Goal: Register for event/course

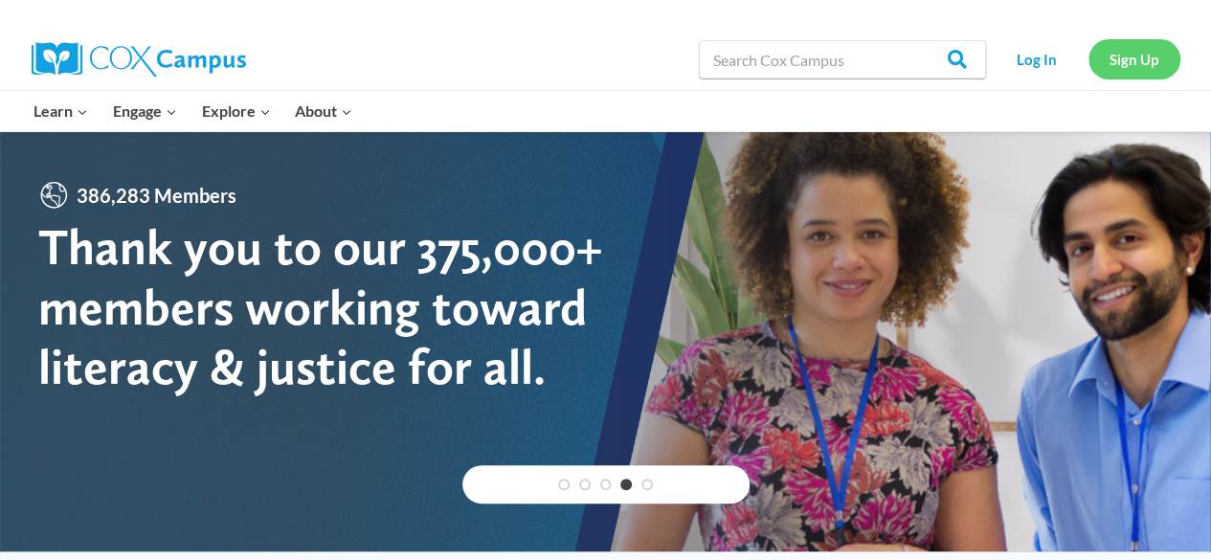
click at [1159, 57] on link "Sign Up" at bounding box center [1135, 58] width 92 height 39
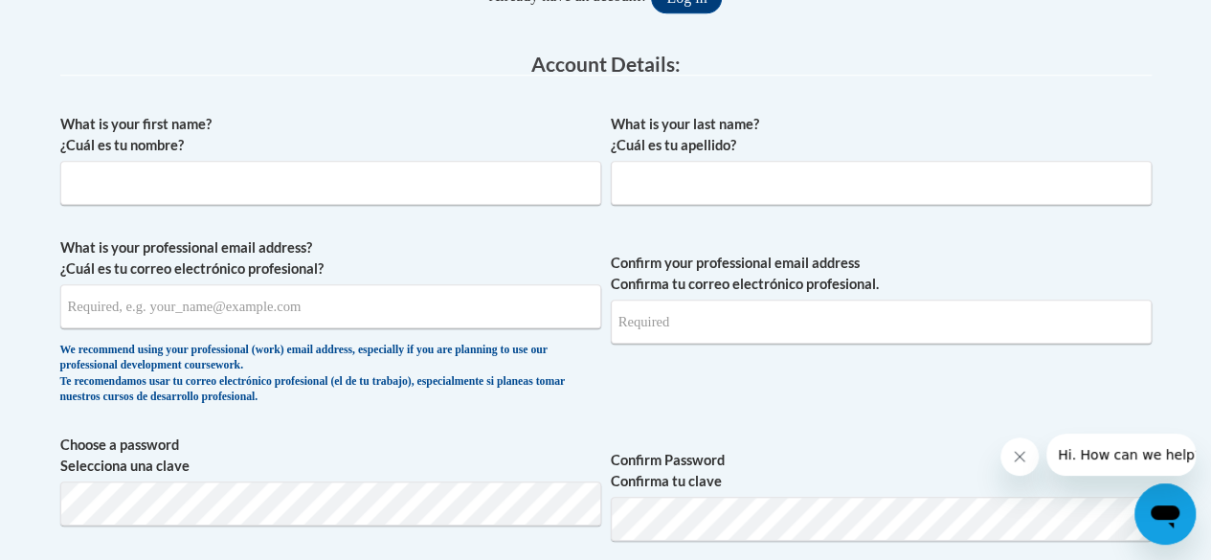
scroll to position [479, 0]
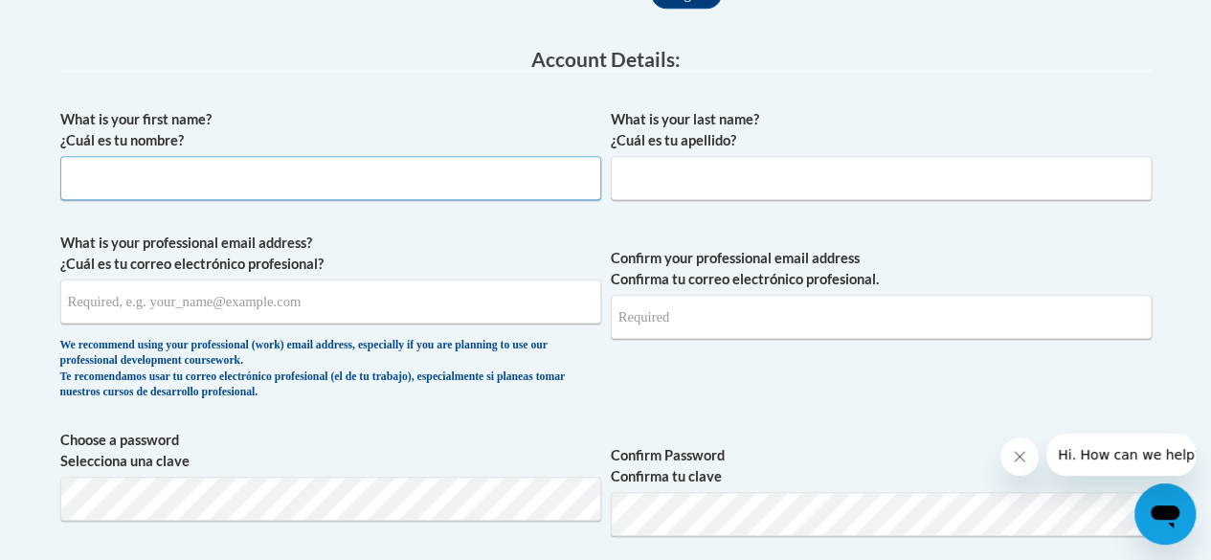
click at [287, 169] on input "What is your first name? ¿Cuál es tu nombre?" at bounding box center [330, 178] width 541 height 44
type input "Laura"
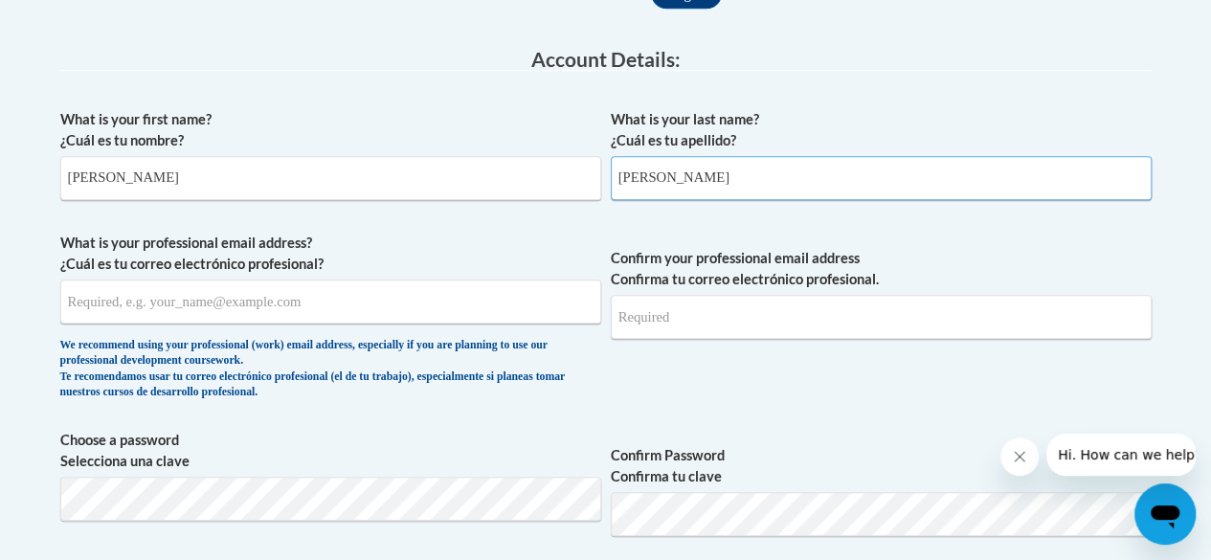
type input "Granier"
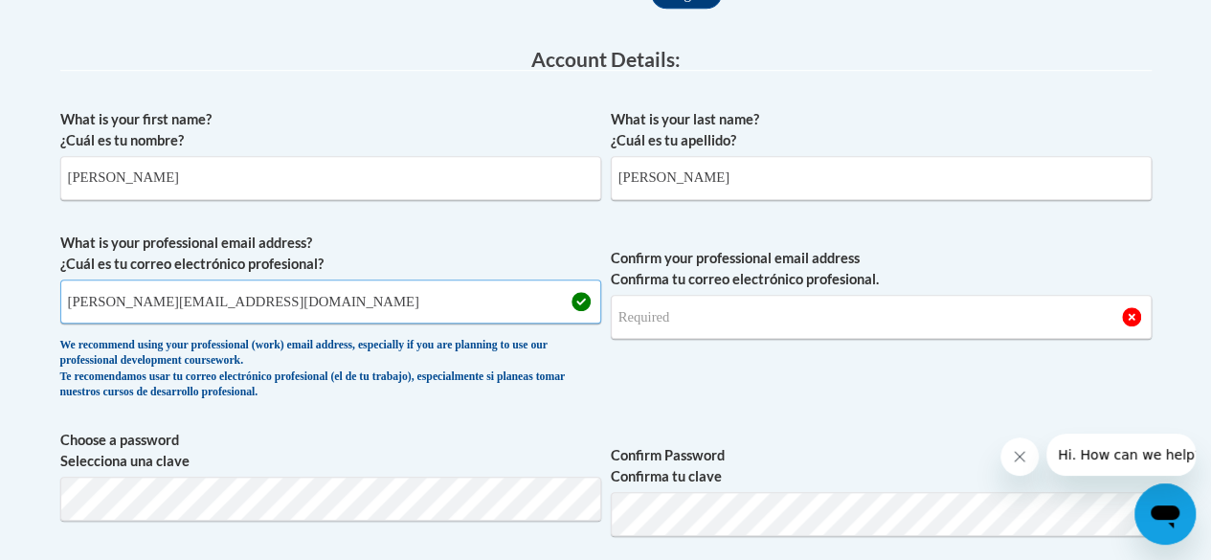
type input "laura.renee42685@gmail.com"
click at [701, 313] on input "Confirm your professional email address Confirma tu correo electrónico profesio…" at bounding box center [881, 317] width 541 height 44
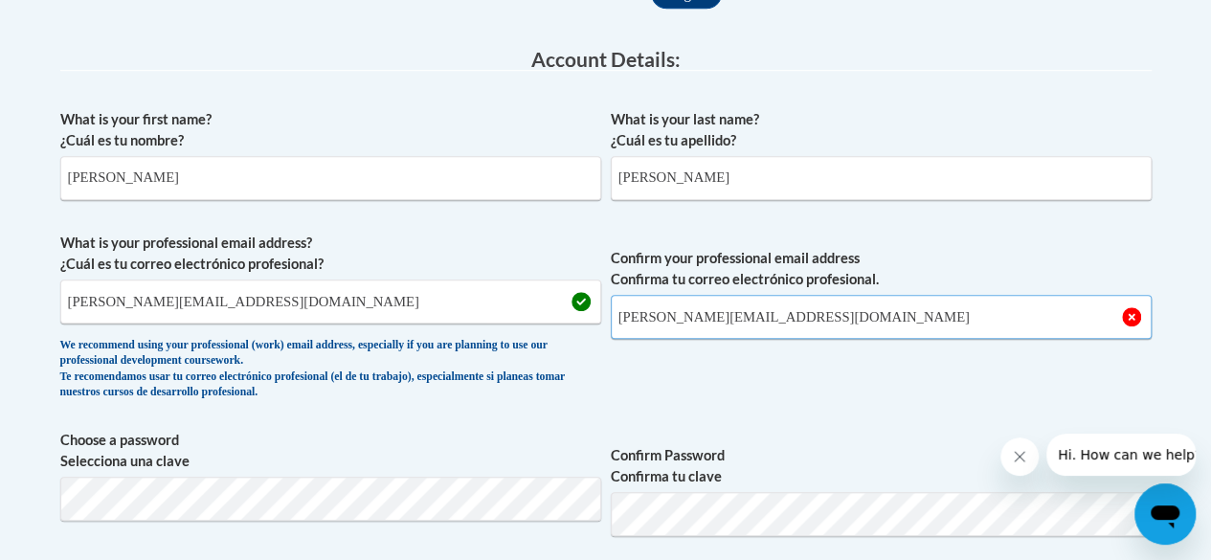
type input "laura.renee42685@gmail.com"
click at [934, 410] on div "What is your first name? ¿Cuál es tu nombre? Laura What is your last name? ¿Cuá…" at bounding box center [605, 544] width 1091 height 889
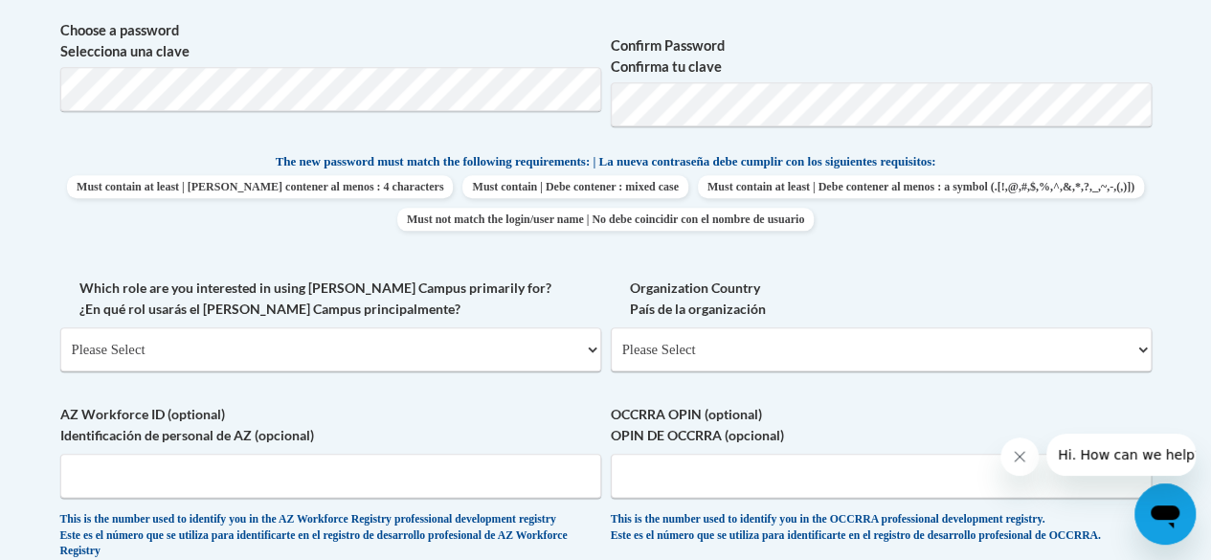
scroll to position [957, 0]
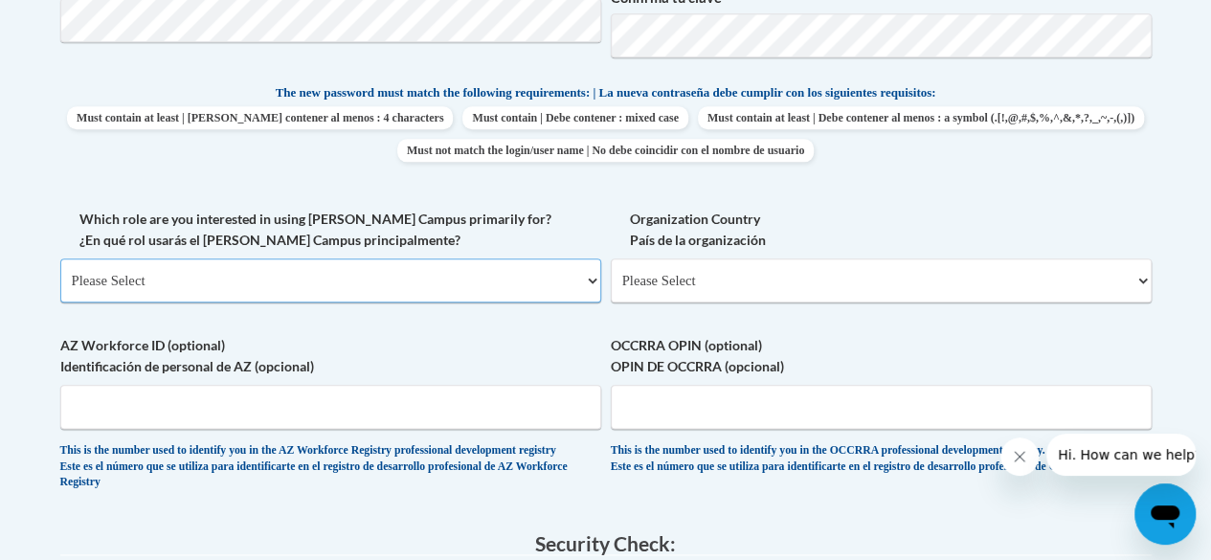
click at [543, 282] on select "Please Select College/University | Colegio/Universidad Community/Nonprofit Part…" at bounding box center [330, 281] width 541 height 44
select select "fbf2d438-af2f-41f8-98f1-81c410e29de3"
click at [60, 259] on select "Please Select College/University | Colegio/Universidad Community/Nonprofit Part…" at bounding box center [330, 281] width 541 height 44
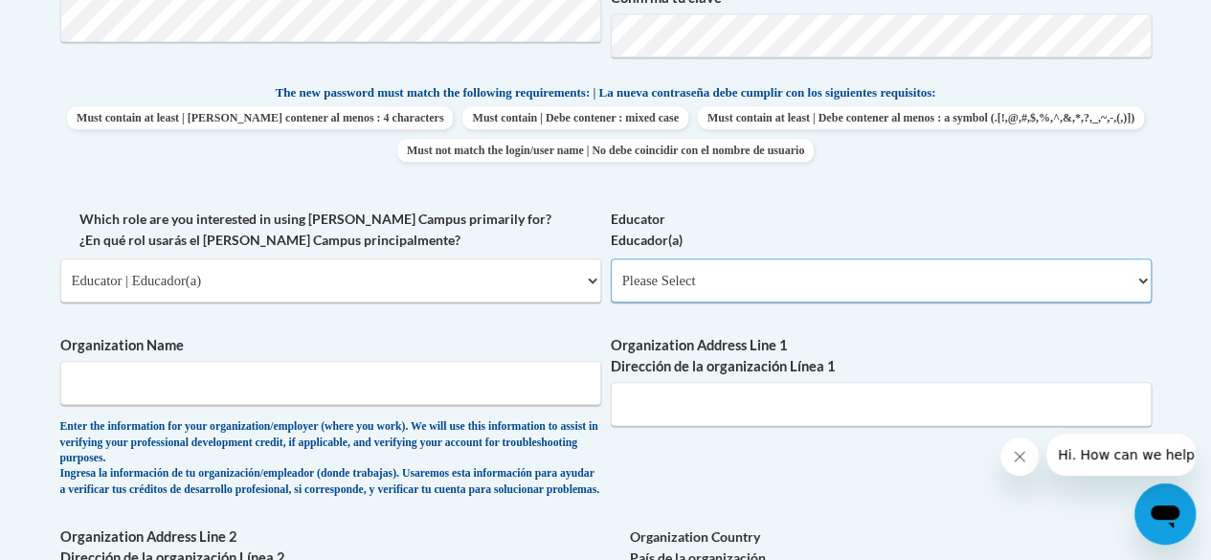
click at [776, 263] on select "Please Select Early Learning/Daycare Teacher/Family Home Care Provider | Maestr…" at bounding box center [881, 281] width 541 height 44
select select "5e2af403-4f2c-4e49-a02f-103e55d7b75b"
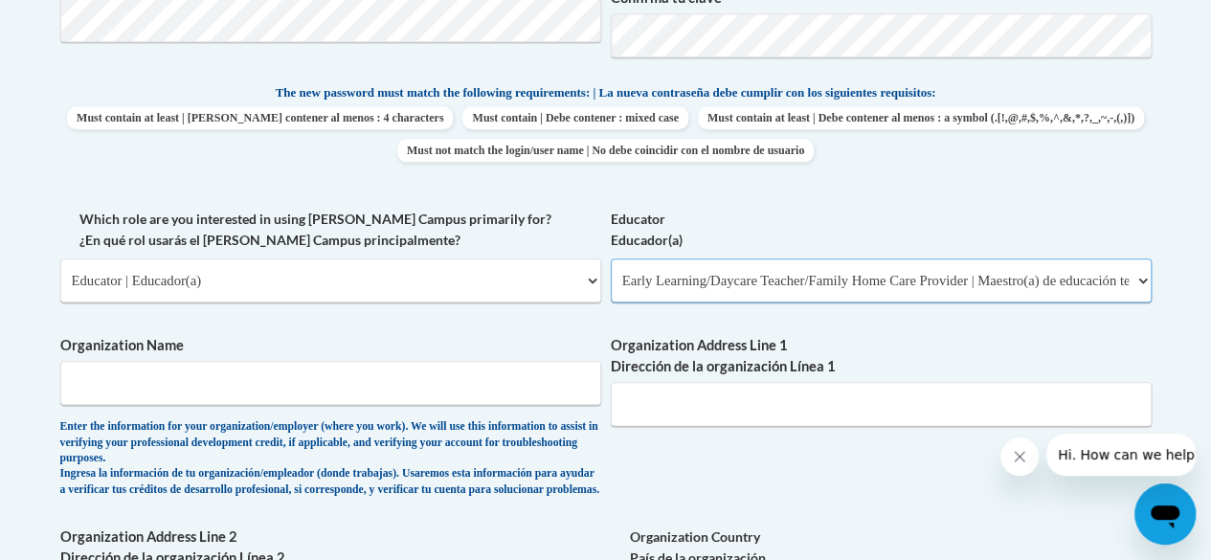
click at [611, 259] on select "Please Select Early Learning/Daycare Teacher/Family Home Care Provider | Maestr…" at bounding box center [881, 281] width 541 height 44
click at [402, 395] on input "Organization Name" at bounding box center [330, 383] width 541 height 44
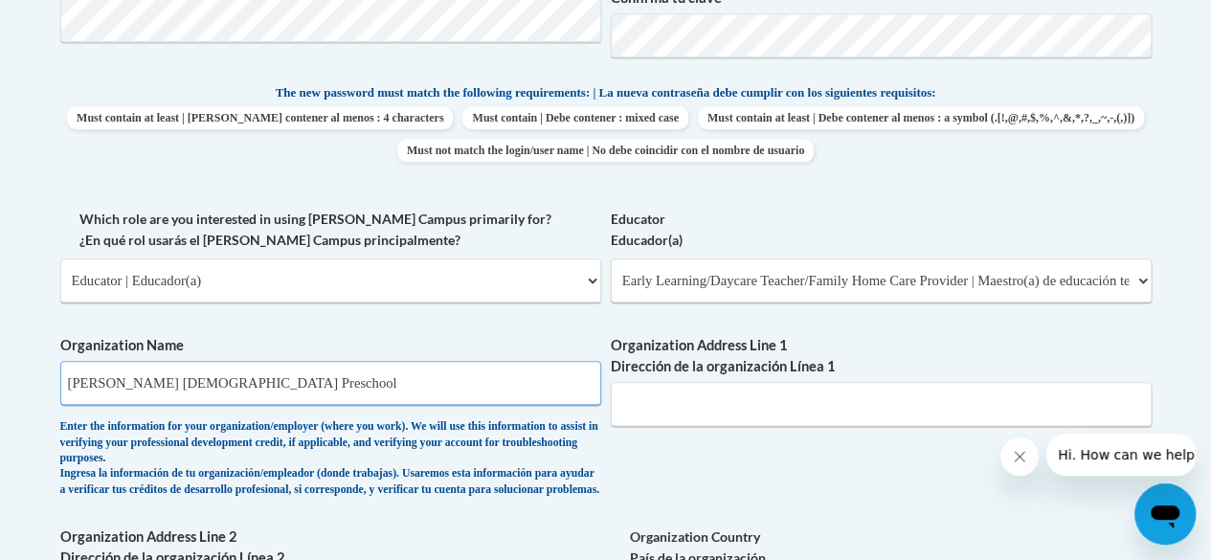
type input "Emmanuel Seventh Day Adventist Preschool"
click at [790, 392] on input "Organization Address Line 1 Dirección de la organización Línea 1" at bounding box center [881, 404] width 541 height 44
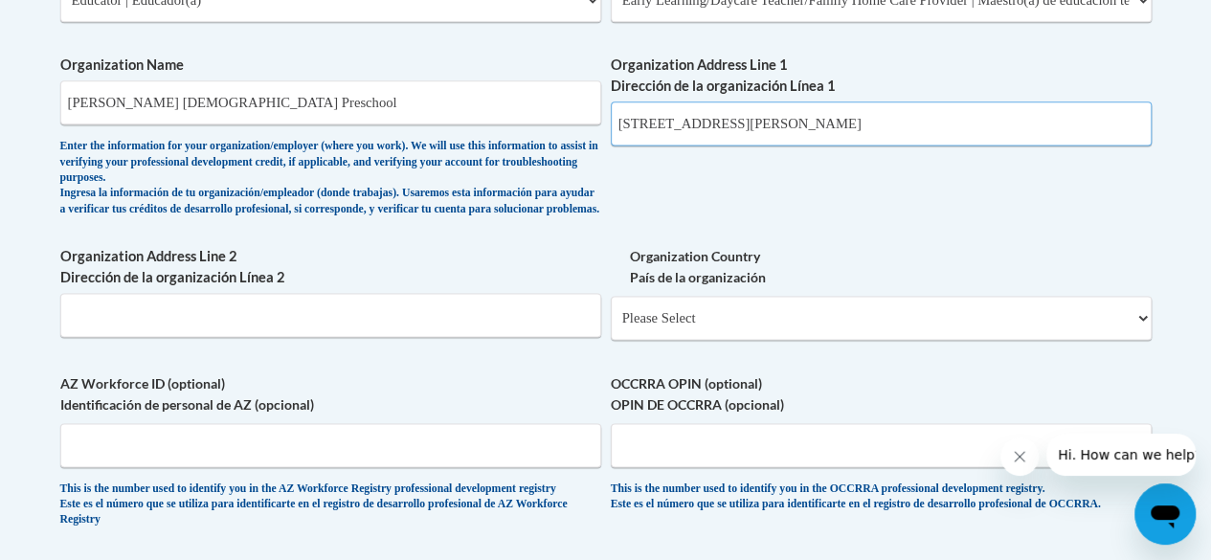
scroll to position [1245, 0]
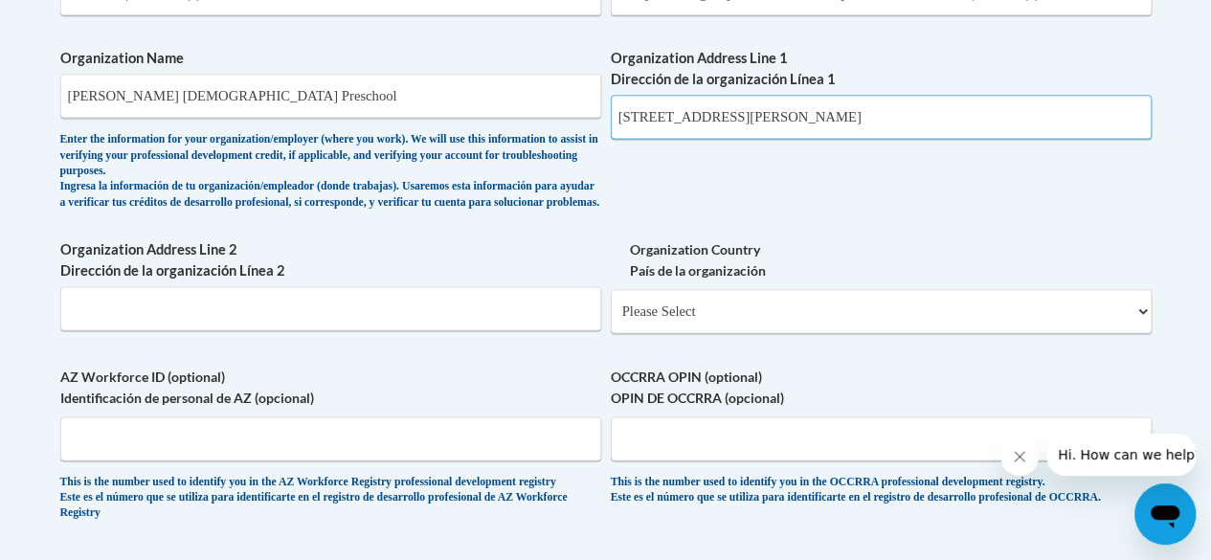
type input "702 N Cherry St"
click at [831, 317] on select "Please Select United States | Estados Unidos Outside of the United States | Fue…" at bounding box center [881, 311] width 541 height 44
select select "ad49bcad-a171-4b2e-b99c-48b446064914"
click at [611, 304] on select "Please Select United States | Estados Unidos Outside of the United States | Fue…" at bounding box center [881, 311] width 541 height 44
select select
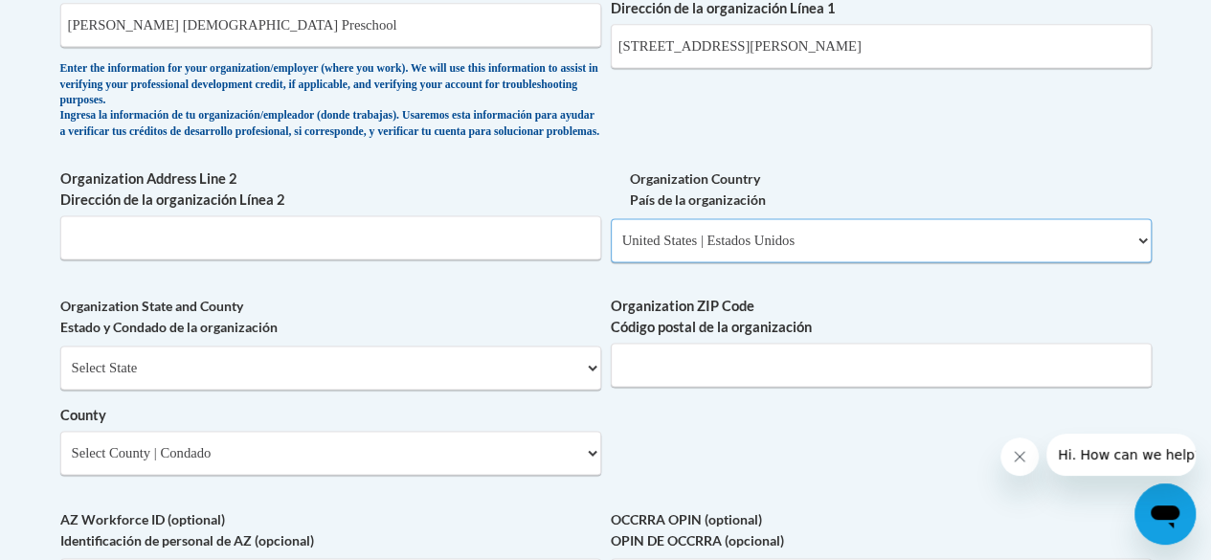
scroll to position [1340, 0]
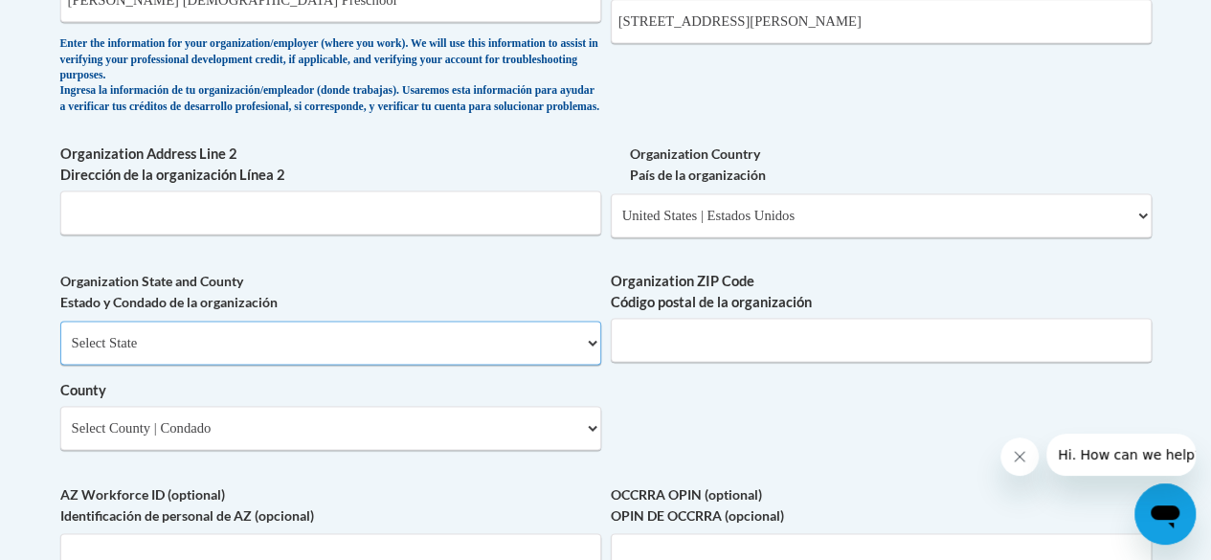
click at [477, 365] on select "Select State Alabama Alaska Arizona Arkansas California Colorado Connecticut De…" at bounding box center [330, 343] width 541 height 44
select select "Louisiana"
click at [60, 335] on select "Select State Alabama Alaska Arizona Arkansas California Colorado Connecticut De…" at bounding box center [330, 343] width 541 height 44
click at [676, 348] on input "Organization ZIP Code Código postal de la organización" at bounding box center [881, 340] width 541 height 44
type input "70401"
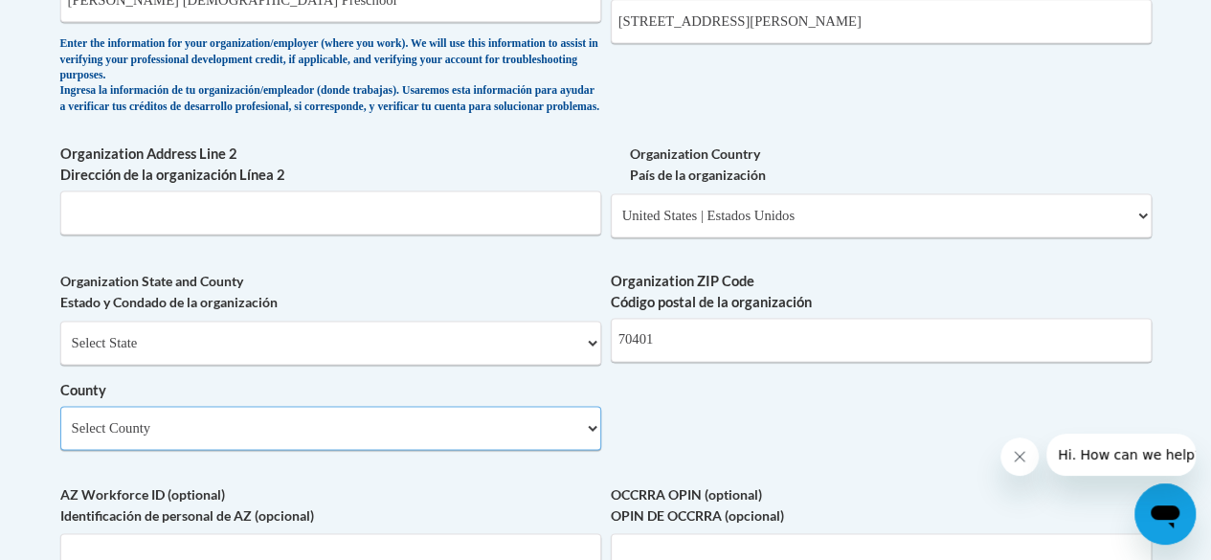
click at [407, 446] on select "Select County Acadia Allen Ascension Assumption Avoyelles Beauregard Bienville …" at bounding box center [330, 428] width 541 height 44
select select "Tangipahoa"
click at [60, 420] on select "Select County Acadia Allen Ascension Assumption Avoyelles Beauregard Bienville …" at bounding box center [330, 428] width 541 height 44
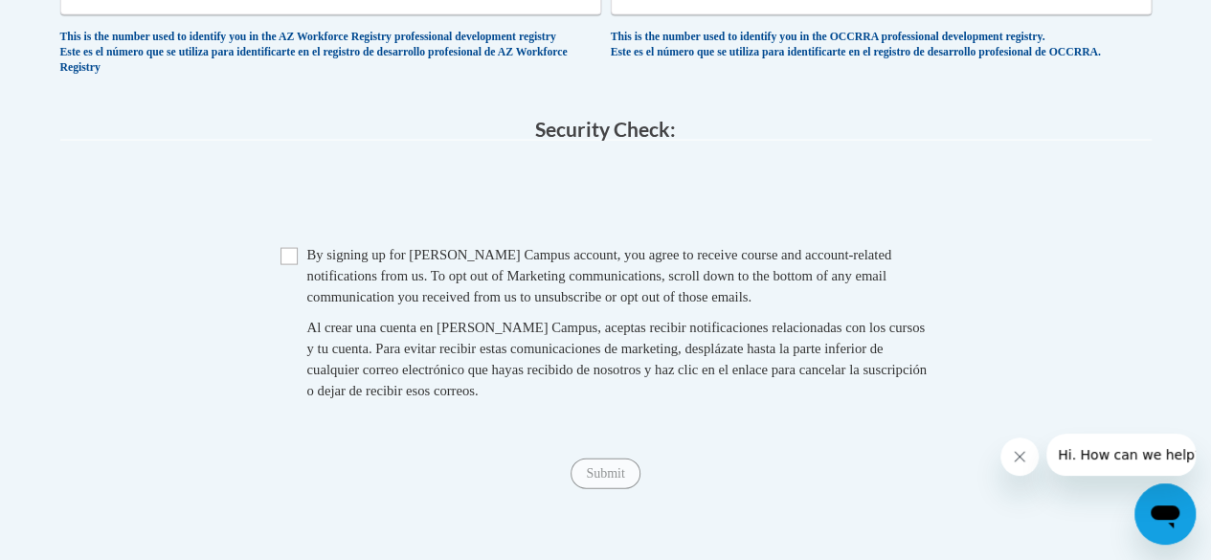
scroll to position [1915, 0]
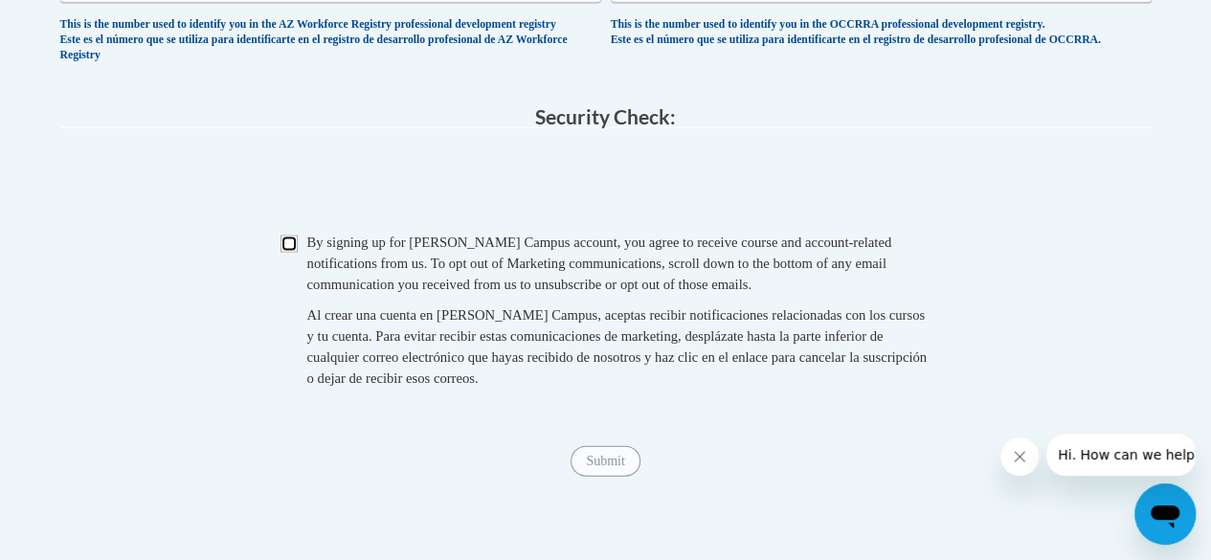
click at [286, 253] on input "Checkbox" at bounding box center [289, 244] width 17 height 17
checkbox input "true"
click at [621, 477] on input "Submit" at bounding box center [605, 461] width 69 height 31
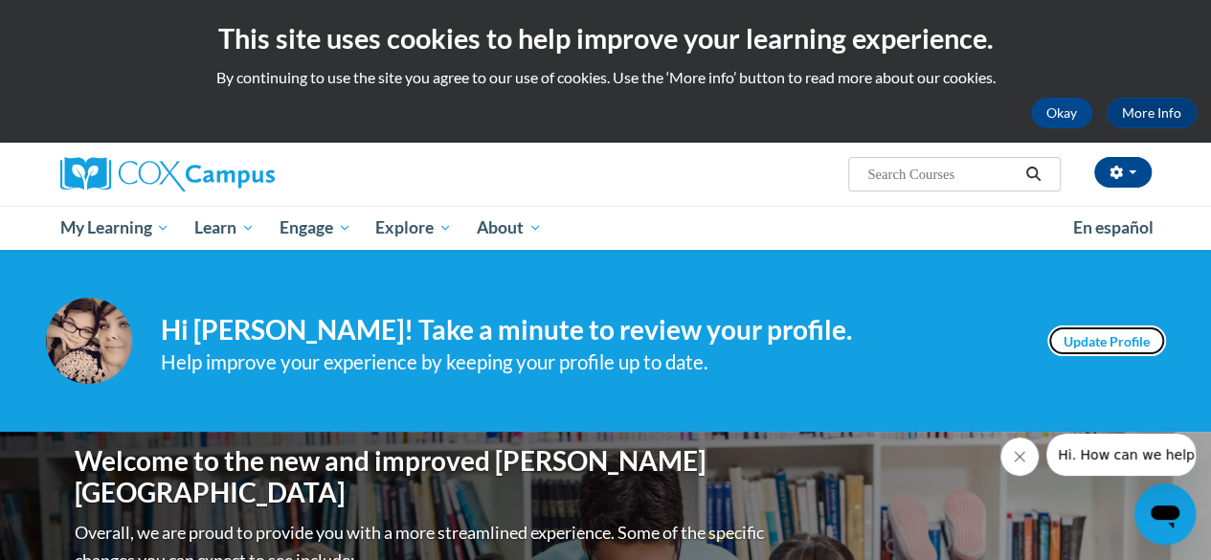
click at [1114, 332] on link "Update Profile" at bounding box center [1106, 341] width 119 height 31
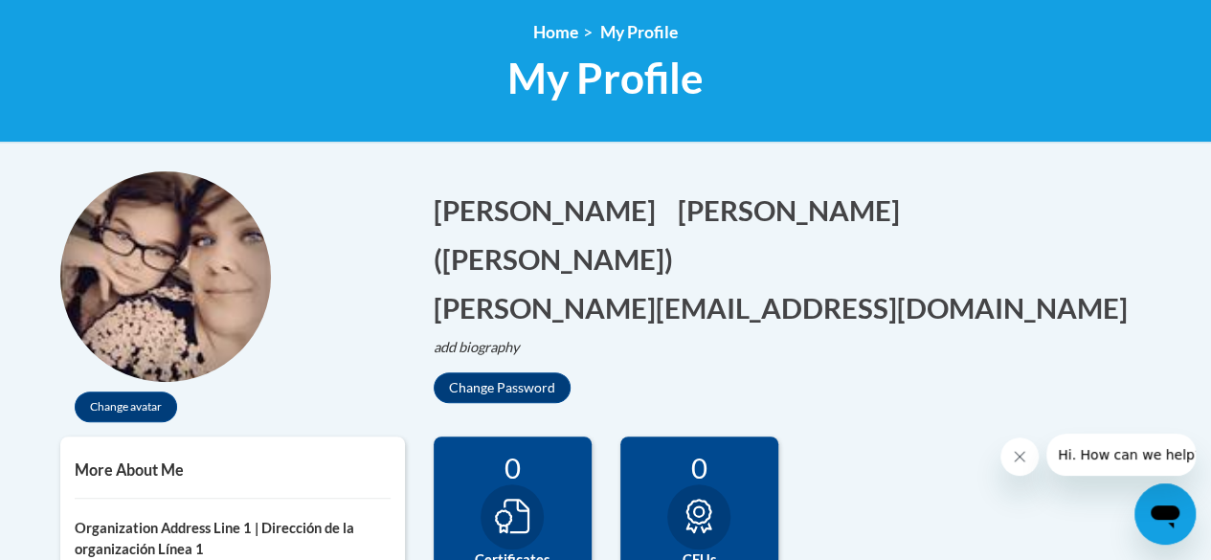
scroll to position [383, 0]
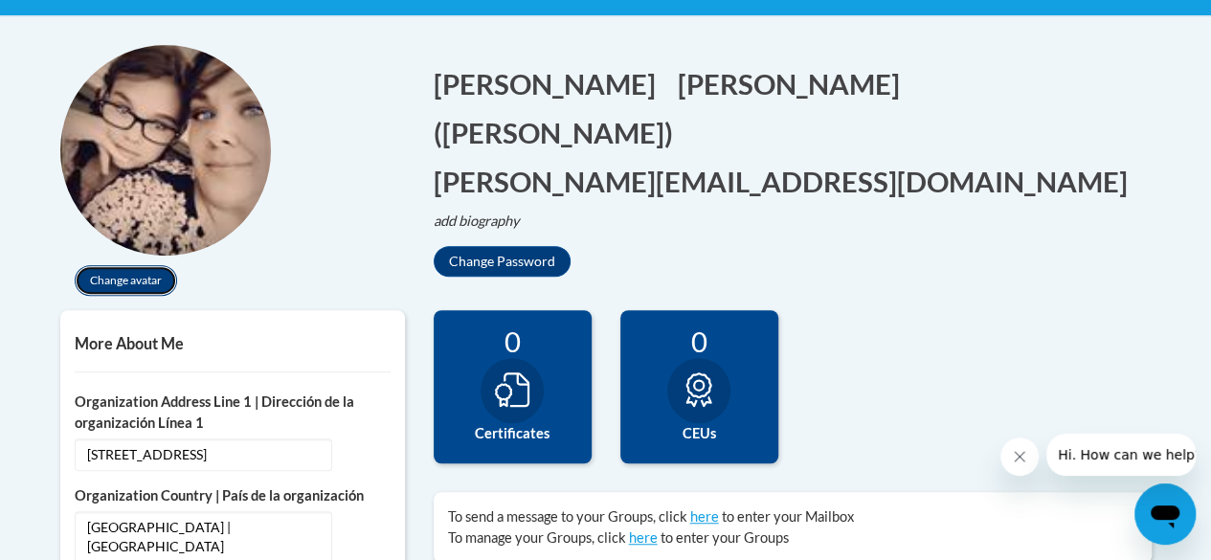
click at [114, 277] on button "Change avatar" at bounding box center [126, 280] width 102 height 31
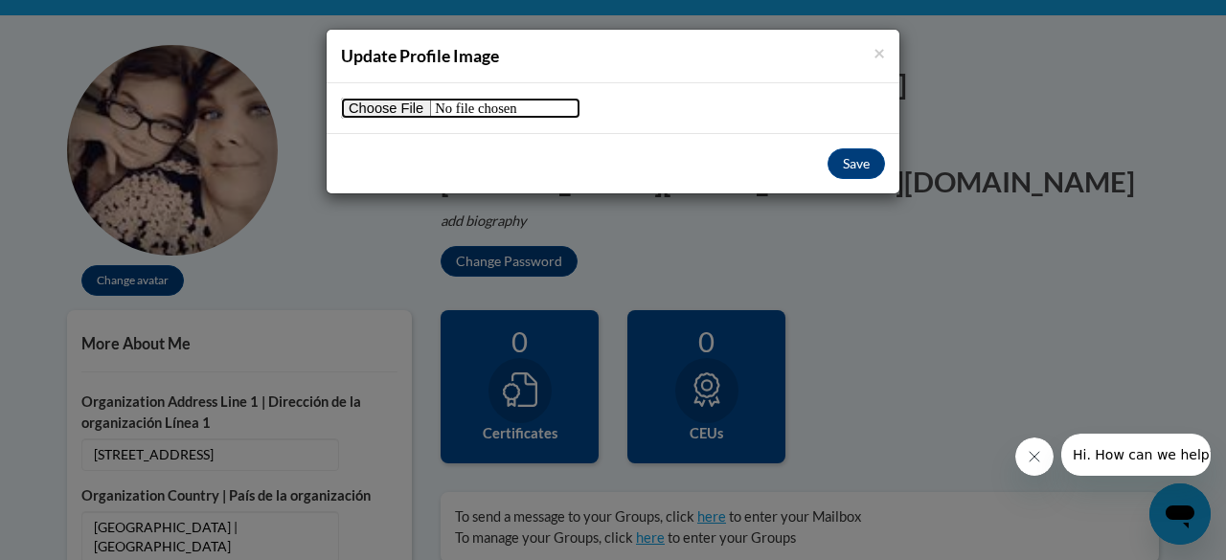
click at [403, 110] on input "file" at bounding box center [460, 108] width 239 height 21
type input "C:\fakepath\Snapchat-1338502527.jpg"
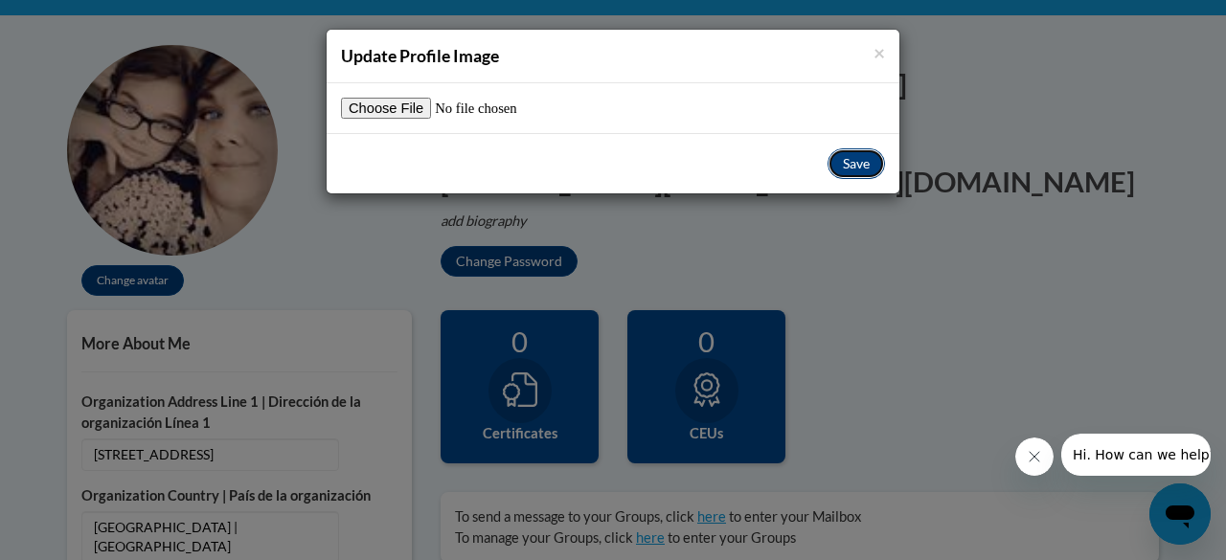
click at [868, 160] on button "Save" at bounding box center [855, 163] width 57 height 31
click at [863, 157] on button "Save" at bounding box center [855, 163] width 57 height 31
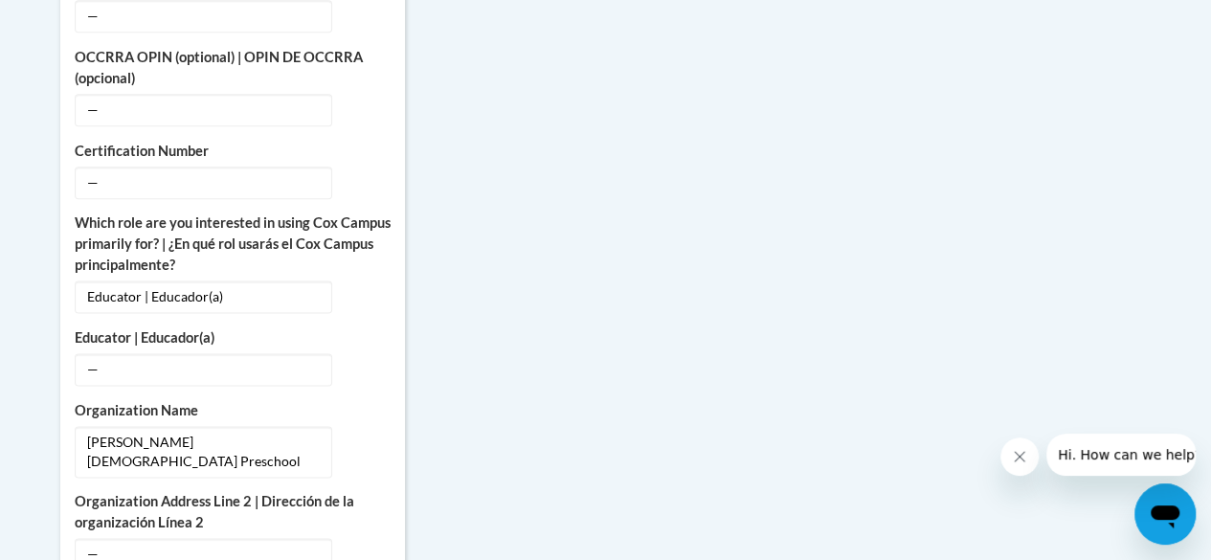
scroll to position [1149, 0]
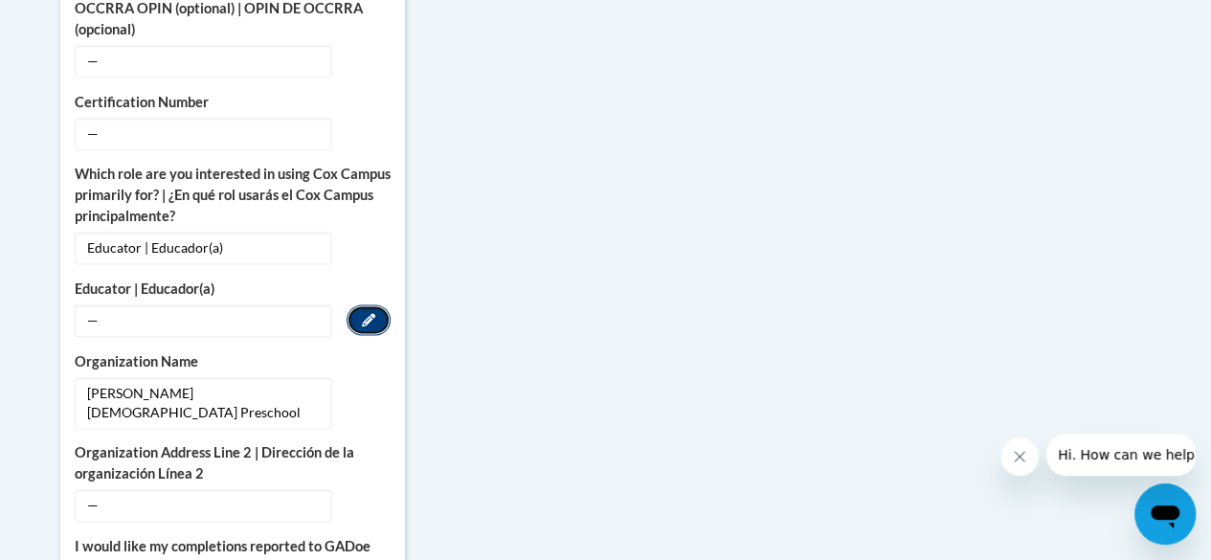
click at [384, 304] on button "Edit" at bounding box center [369, 319] width 44 height 31
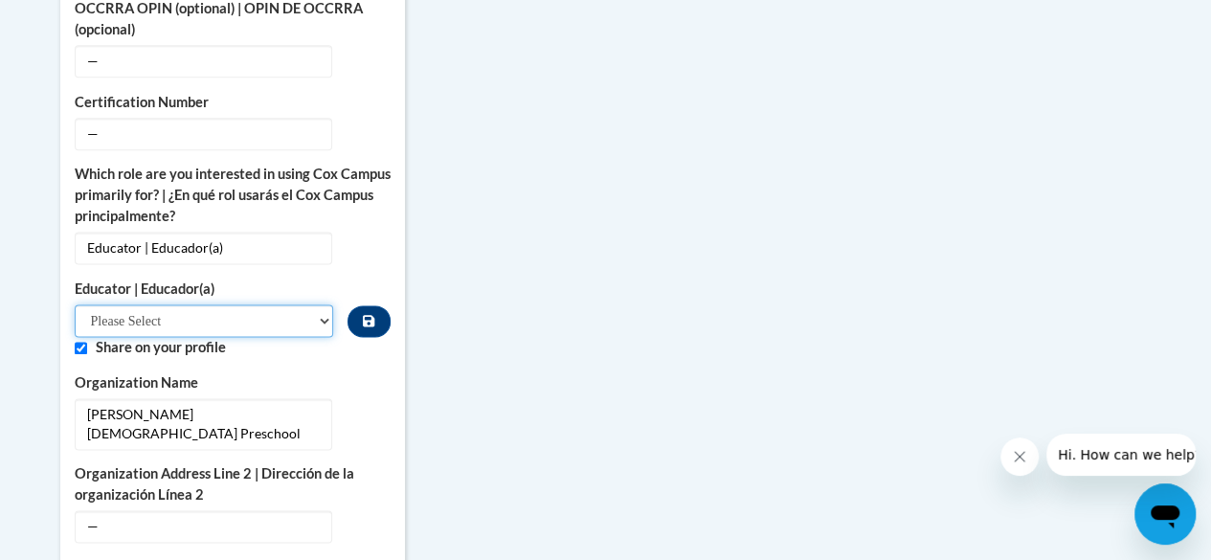
click at [324, 304] on select "Please Select Early Learning/Daycare Teacher/Family Home Care Provider | Maestr…" at bounding box center [204, 320] width 259 height 33
select select "5e2af403-4f2c-4e49-a02f-103e55d7b75b"
click at [75, 304] on select "Please Select Early Learning/Daycare Teacher/Family Home Care Provider | Maestr…" at bounding box center [204, 320] width 259 height 33
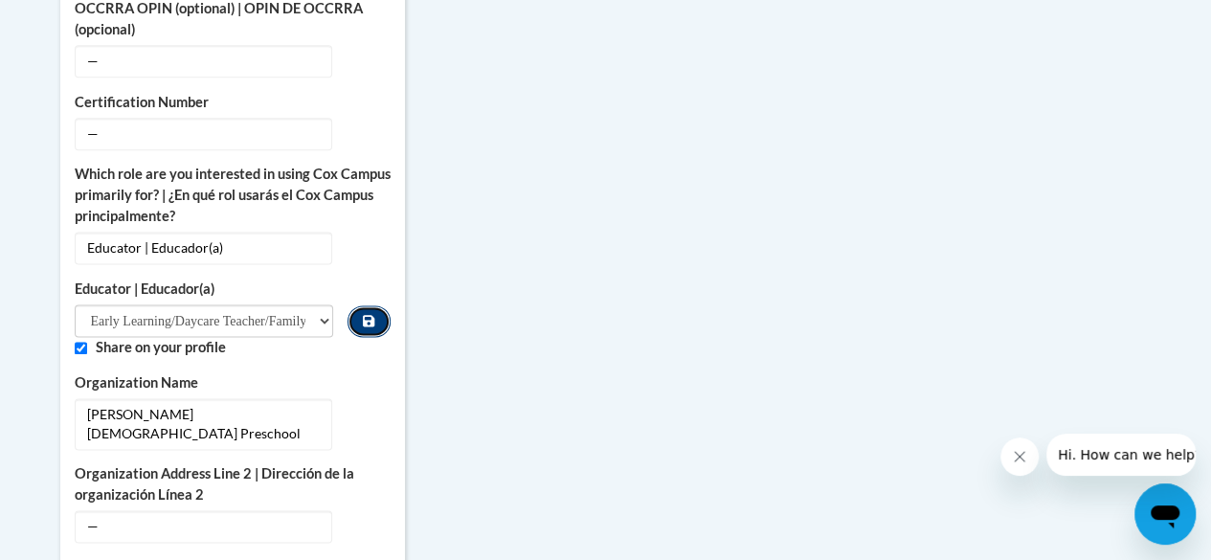
click at [374, 315] on icon "Custom profile fields" at bounding box center [368, 320] width 11 height 11
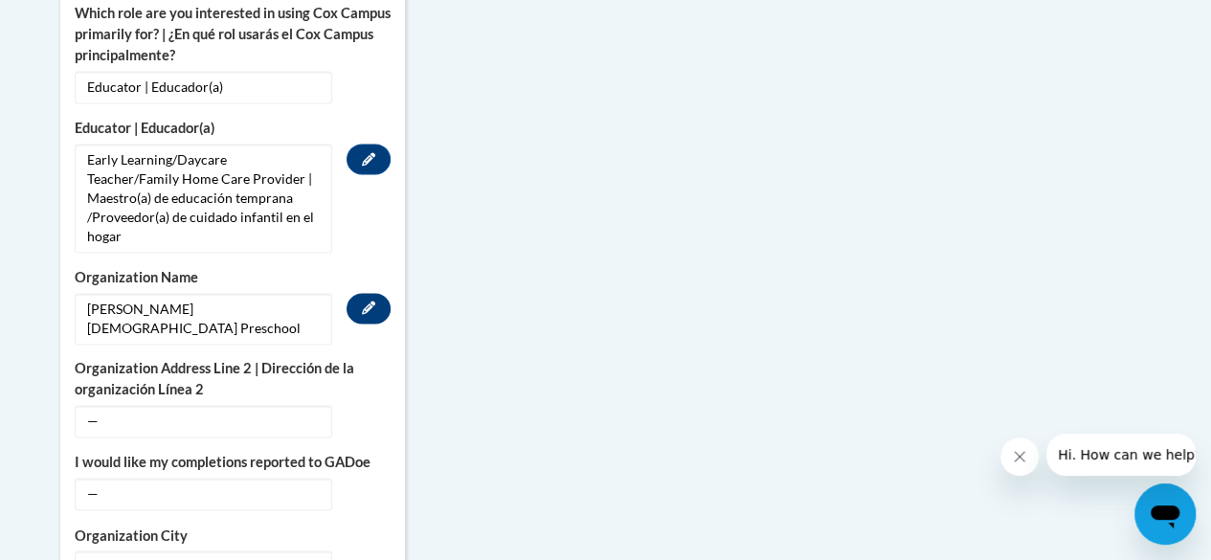
scroll to position [1340, 0]
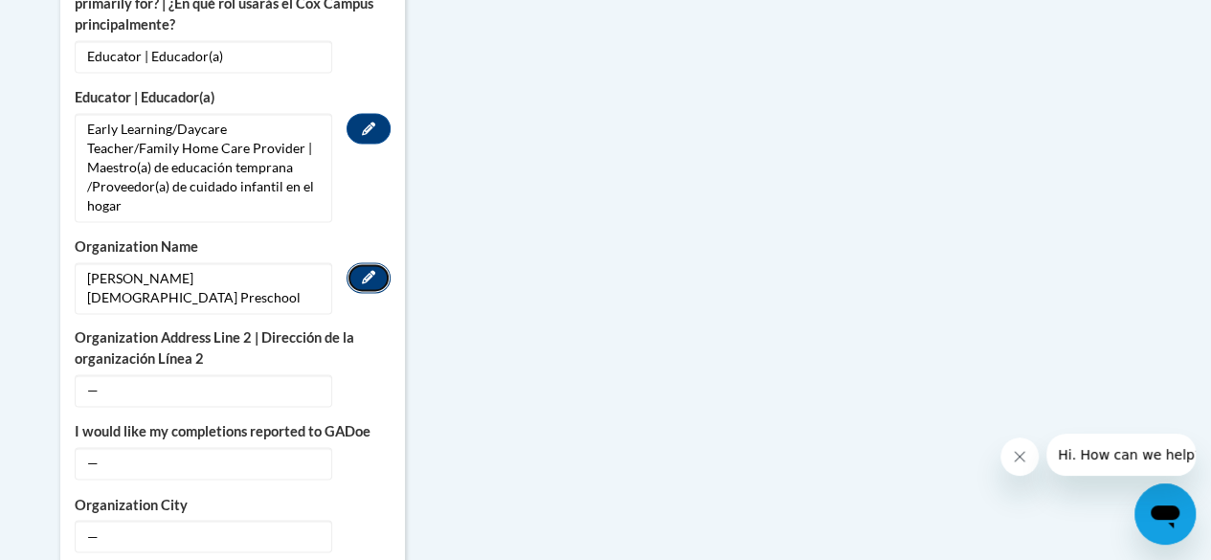
click at [365, 270] on icon "Custom profile fields" at bounding box center [368, 276] width 13 height 13
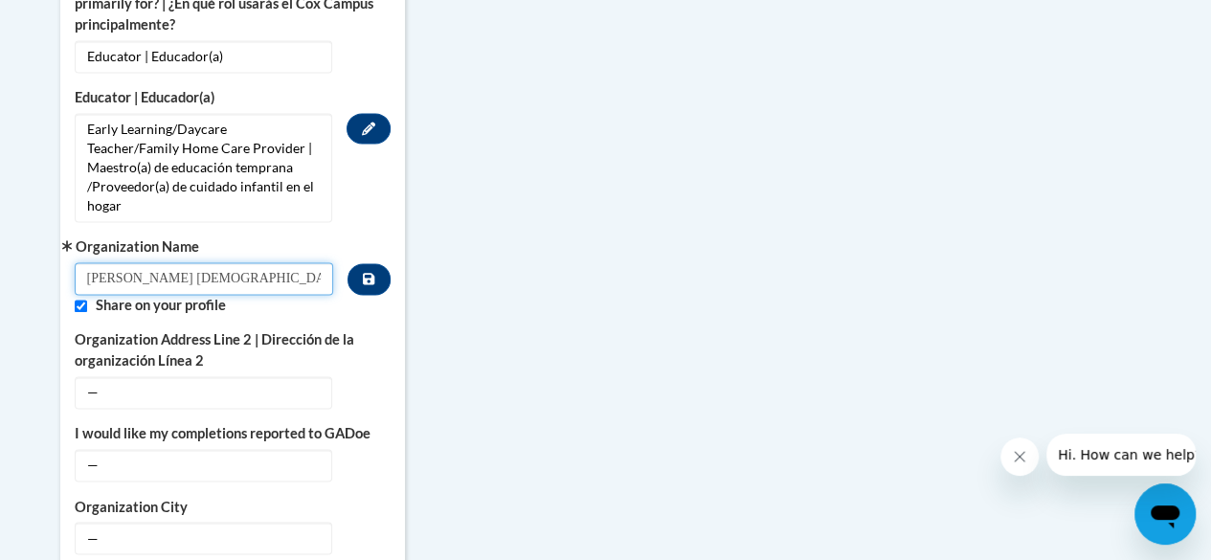
click at [285, 262] on input "Emmanuel Seventh Day Adventist Preschool" at bounding box center [204, 278] width 259 height 33
type input "Emmanuel Seventh Day Adventist School and Preschool"
click at [371, 272] on icon "Custom profile fields" at bounding box center [368, 278] width 11 height 13
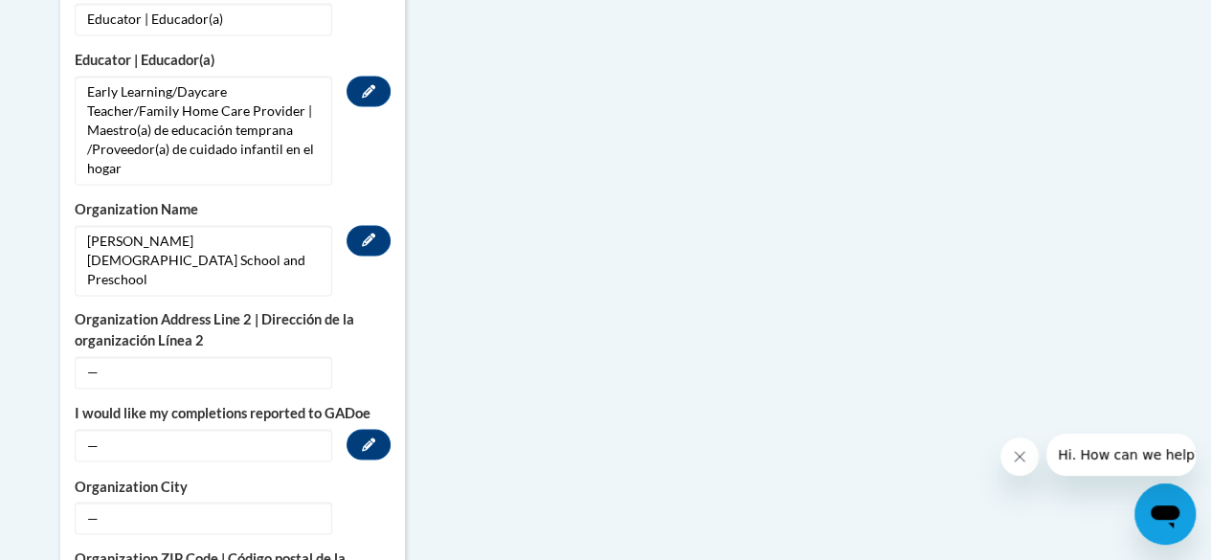
scroll to position [1436, 0]
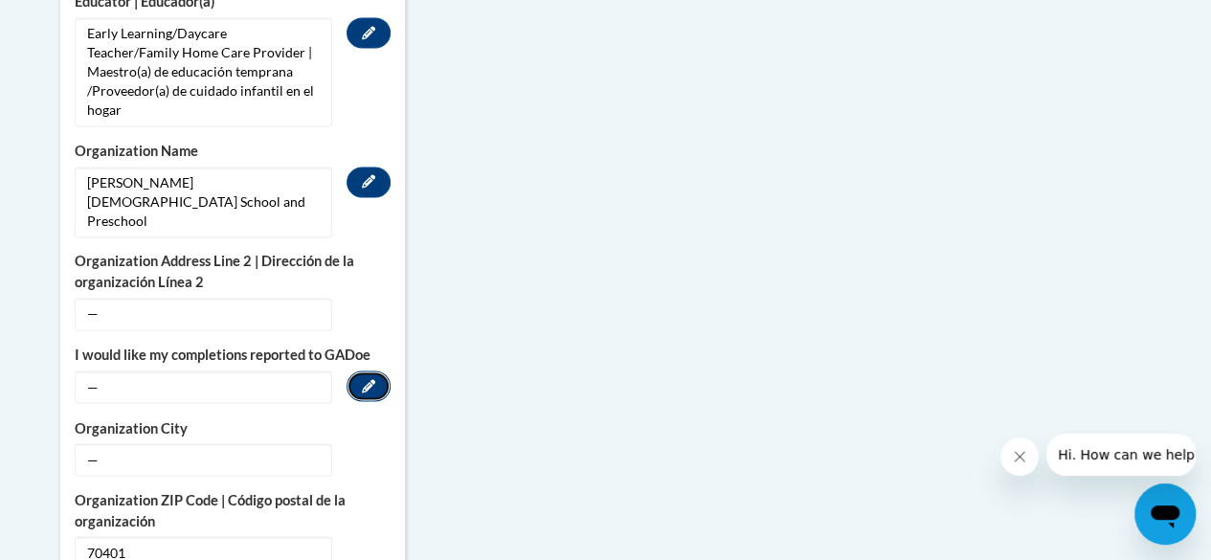
click at [370, 379] on icon "Custom profile fields" at bounding box center [368, 385] width 13 height 13
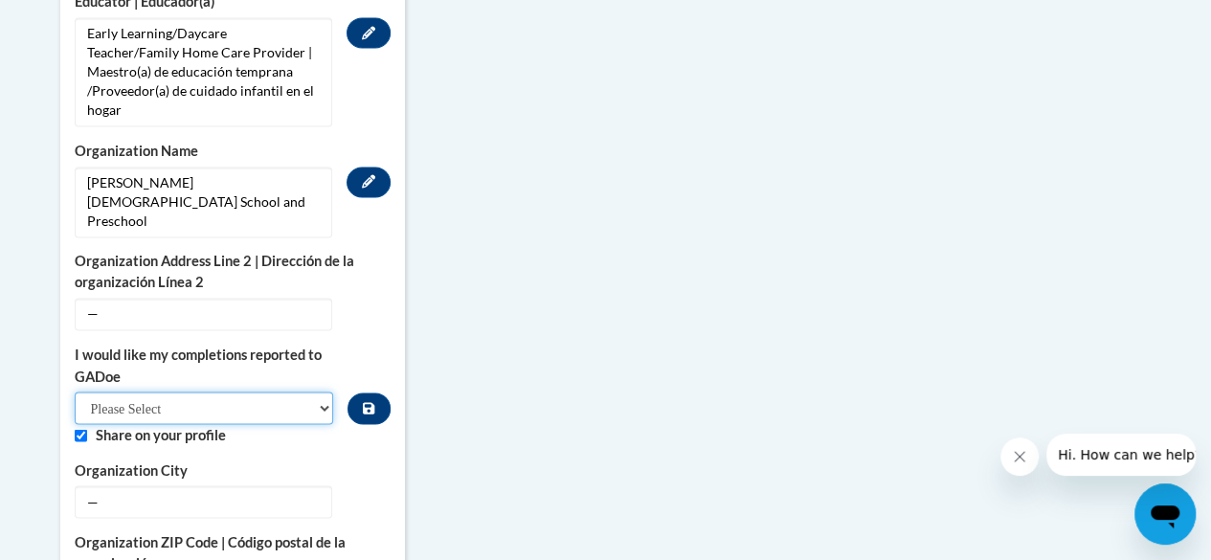
click at [321, 392] on select "Please Select Yes No" at bounding box center [204, 408] width 259 height 33
click at [322, 392] on select "Please Select Yes No" at bounding box center [204, 408] width 259 height 33
select select "603ba6f8-c7dd-435b-84cd-d4c8cfb77024"
click at [75, 392] on select "Please Select Yes No" at bounding box center [204, 408] width 259 height 33
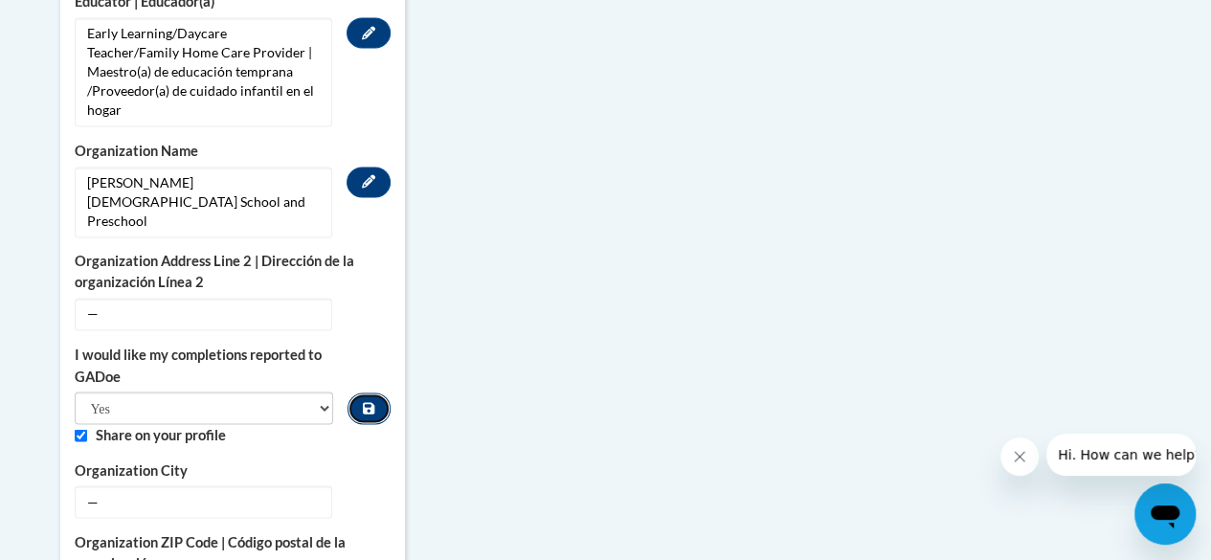
click at [381, 393] on button "Custom profile fields" at bounding box center [369, 409] width 42 height 32
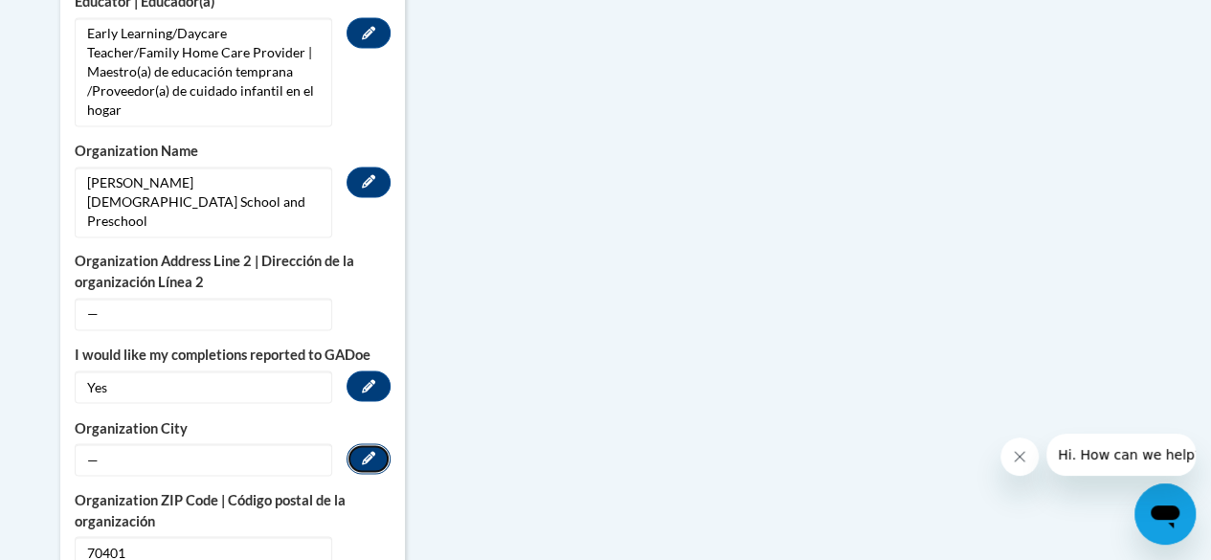
click at [362, 451] on icon "Custom profile fields" at bounding box center [368, 457] width 13 height 13
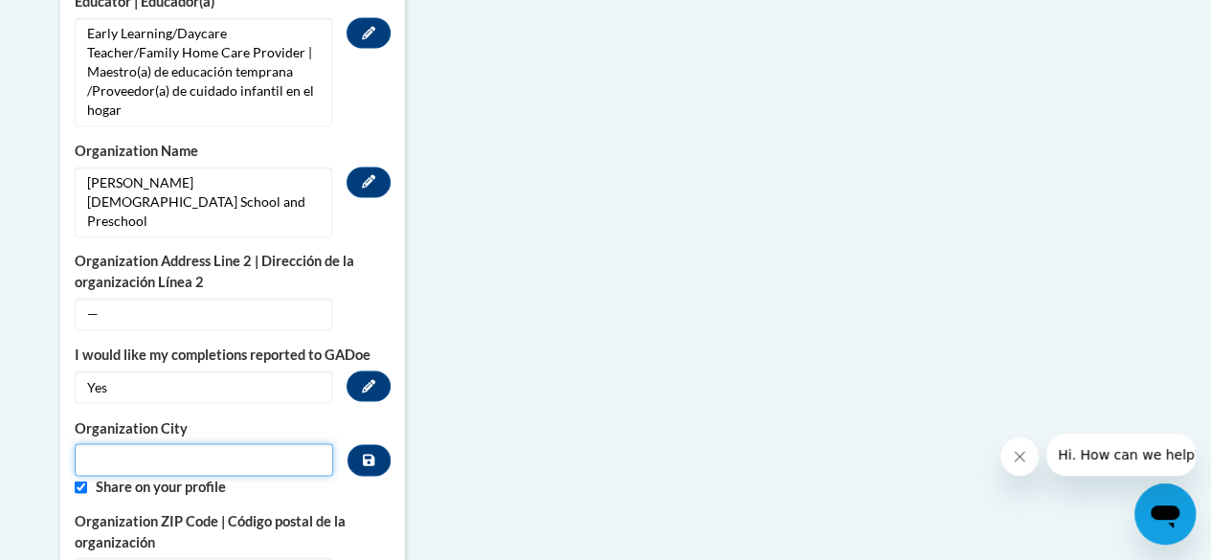
click at [268, 443] on input "Metadata input" at bounding box center [204, 459] width 259 height 33
type input "Hammond"
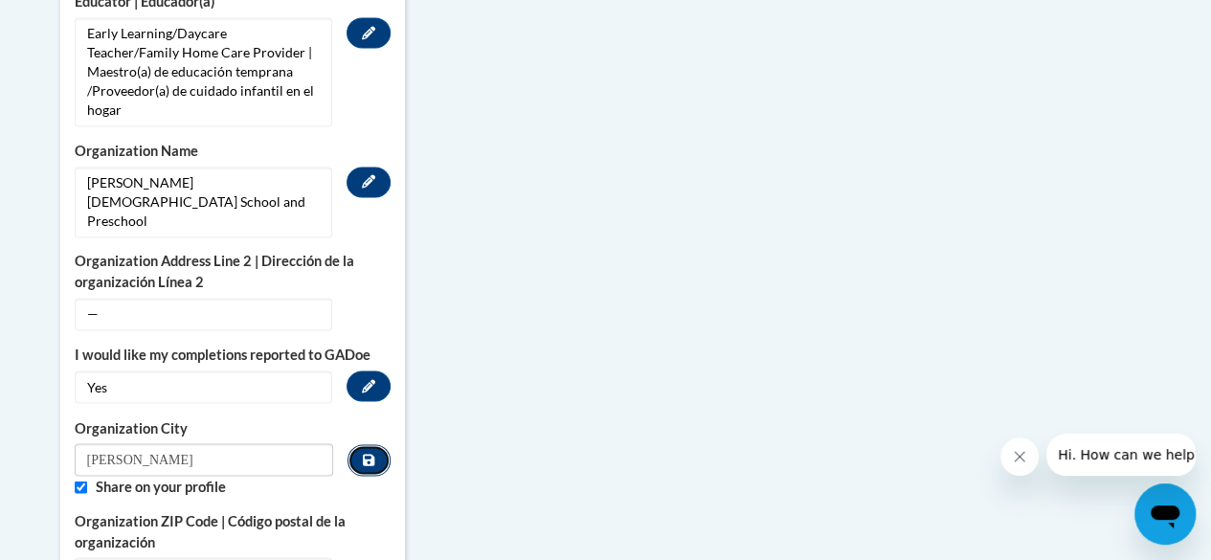
click at [370, 453] on icon "Custom profile fields" at bounding box center [368, 459] width 11 height 13
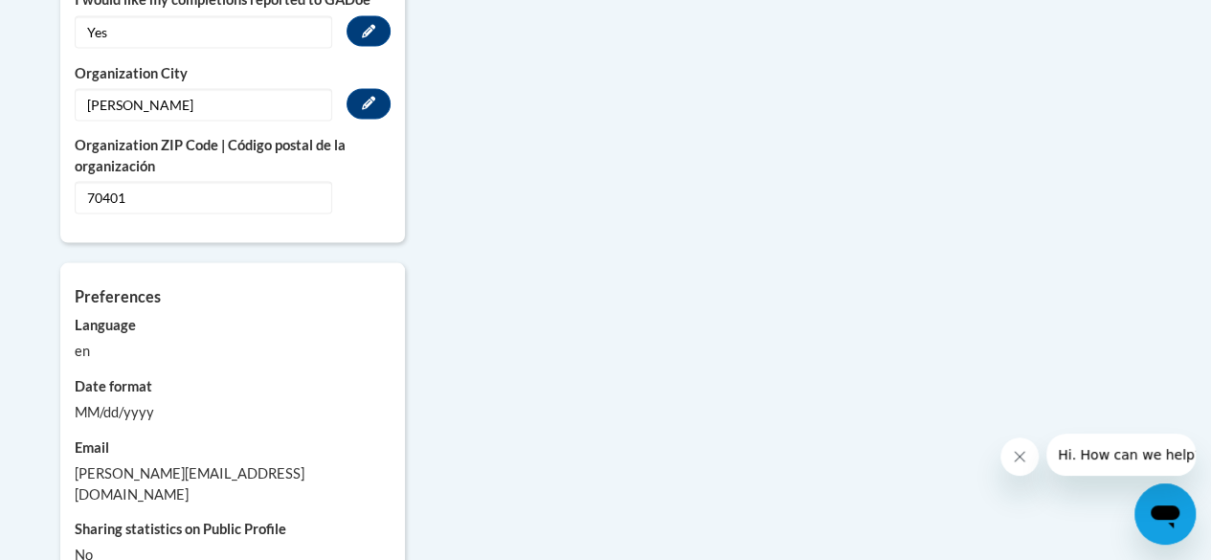
scroll to position [1819, 0]
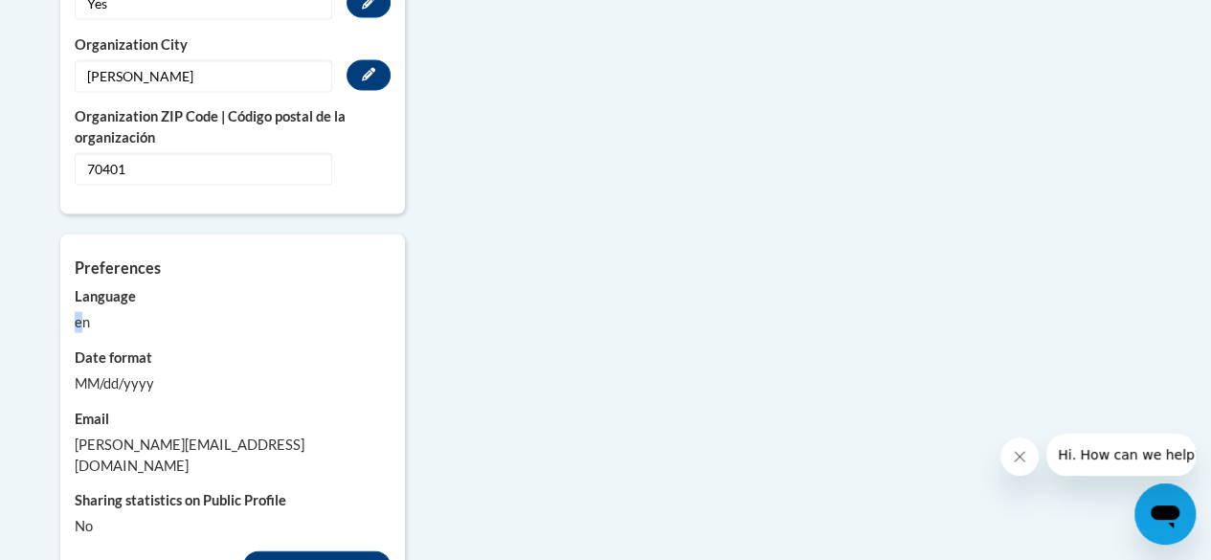
click at [78, 312] on div "en" at bounding box center [233, 322] width 316 height 21
click at [94, 373] on div "MM/dd/yyyy" at bounding box center [233, 383] width 316 height 21
click at [100, 373] on div "MM/dd/yyyy" at bounding box center [233, 383] width 316 height 21
click at [101, 348] on div "Date format MM/dd/yyyy" at bounding box center [233, 371] width 316 height 47
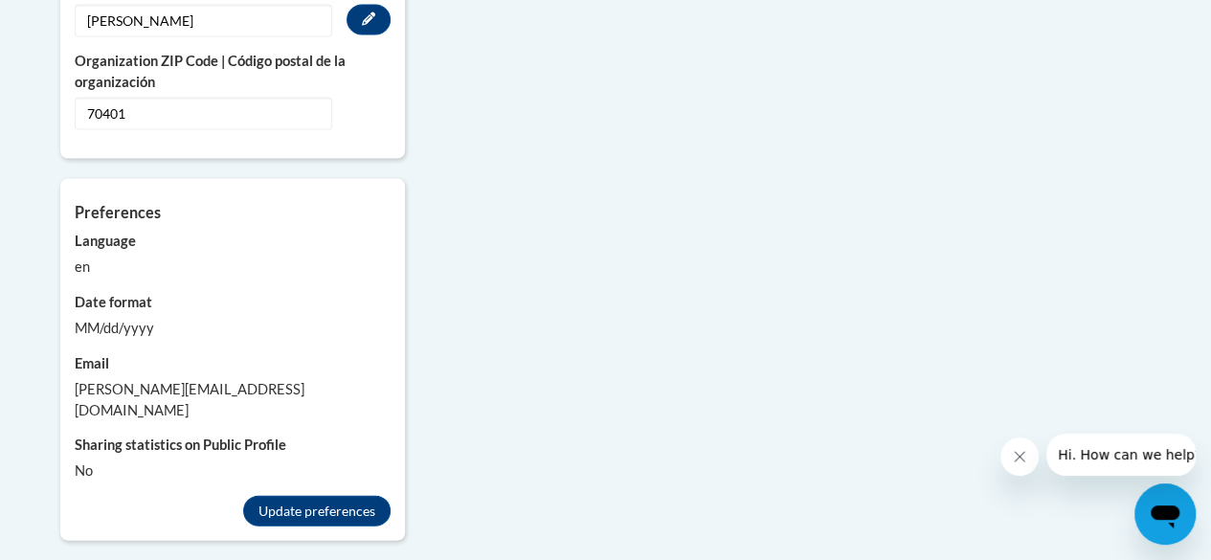
scroll to position [2011, 0]
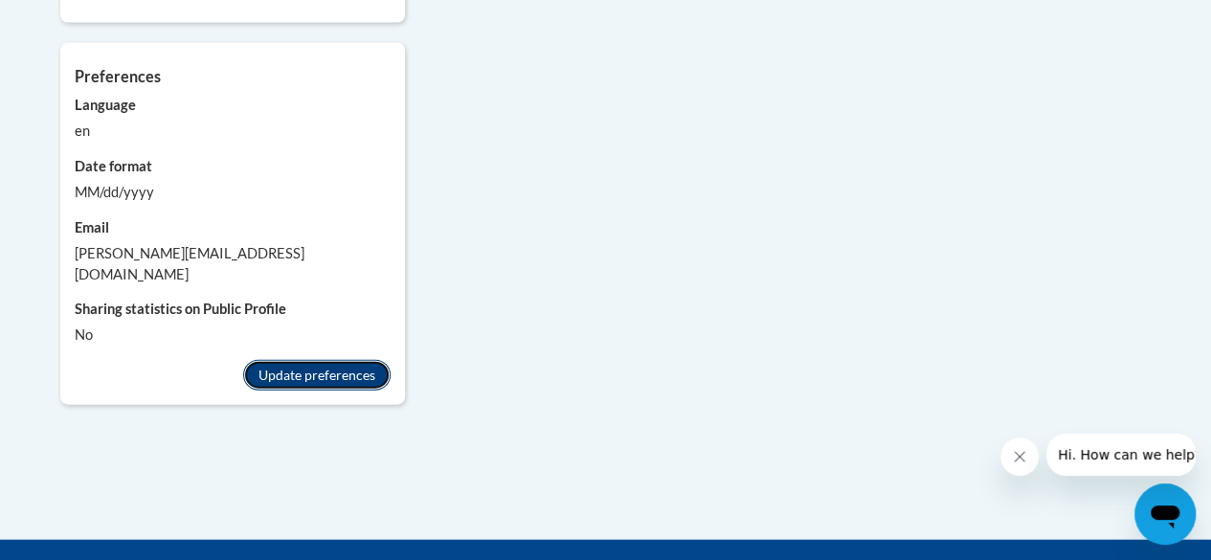
click at [326, 360] on button "Update preferences" at bounding box center [316, 375] width 147 height 31
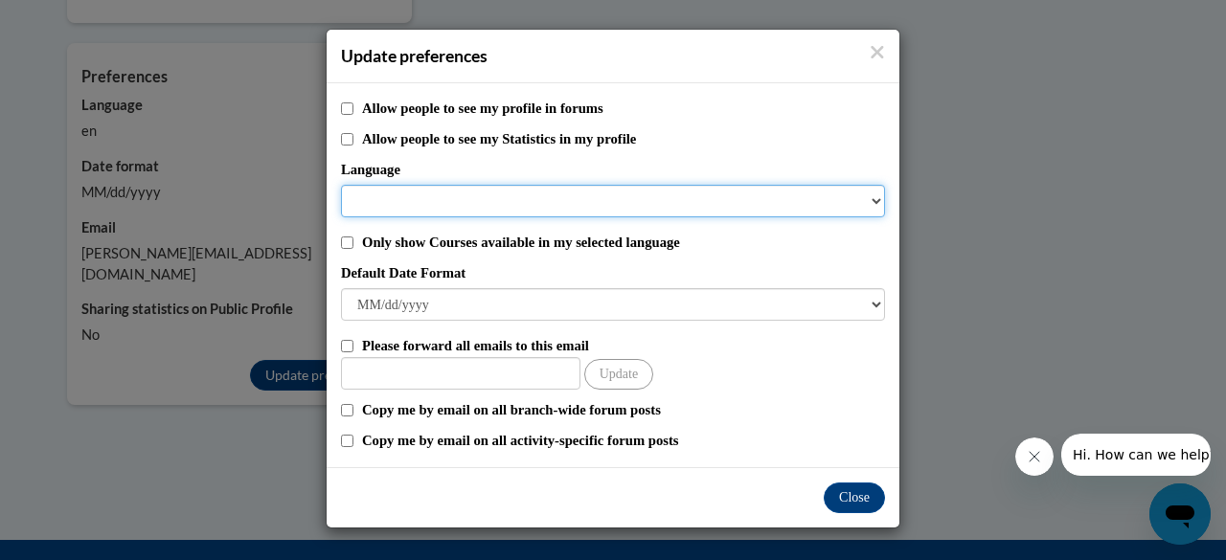
click at [591, 193] on select "Language" at bounding box center [613, 201] width 544 height 33
click at [585, 200] on select "Language" at bounding box center [613, 201] width 544 height 33
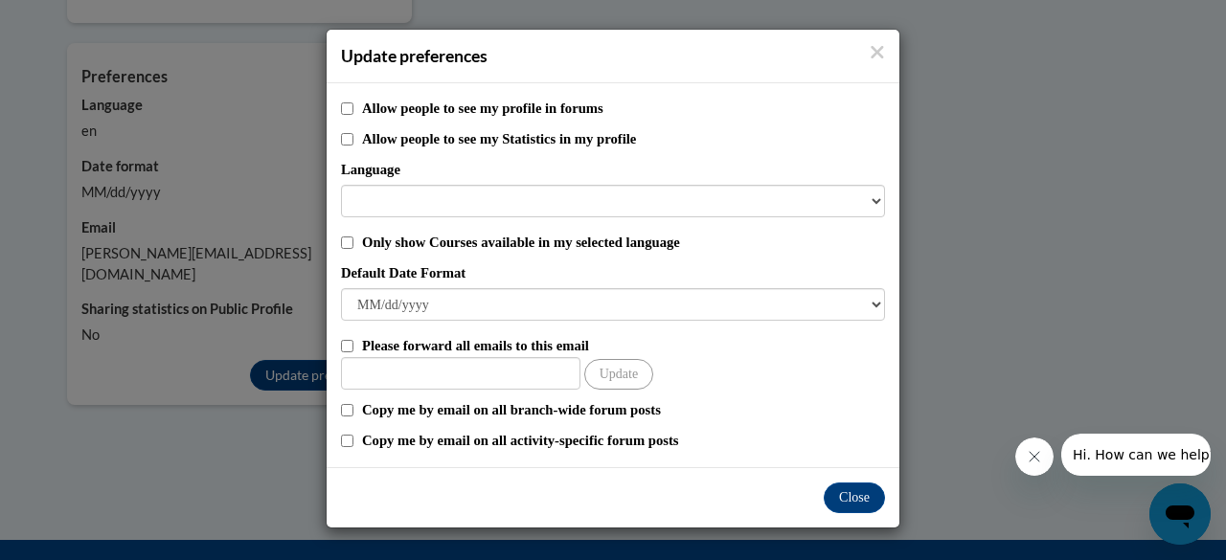
click at [890, 200] on div "Allow people to see my profile in forums Allow people to see my Statistics in m…" at bounding box center [612, 275] width 573 height 384
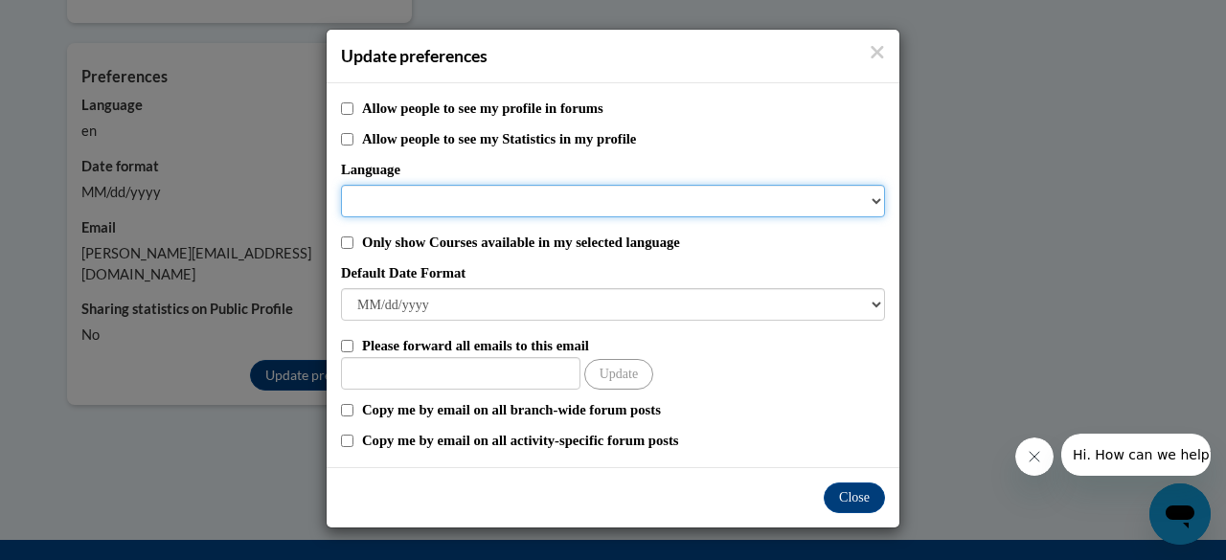
click at [877, 200] on select "Language" at bounding box center [613, 201] width 544 height 33
click at [880, 199] on select "Language" at bounding box center [613, 201] width 544 height 33
click at [881, 192] on select "Language" at bounding box center [613, 201] width 544 height 33
click at [425, 207] on select "Language" at bounding box center [613, 201] width 544 height 33
click at [433, 204] on select "Language" at bounding box center [613, 201] width 544 height 33
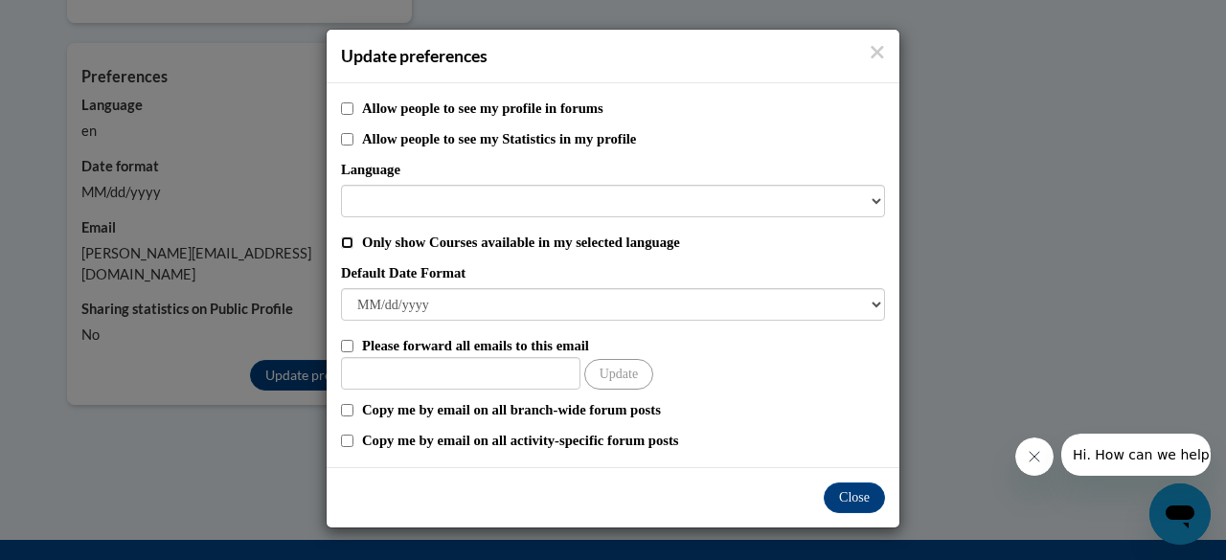
click at [351, 240] on input "Only show Courses available in my selected language" at bounding box center [347, 242] width 12 height 12
checkbox input "true"
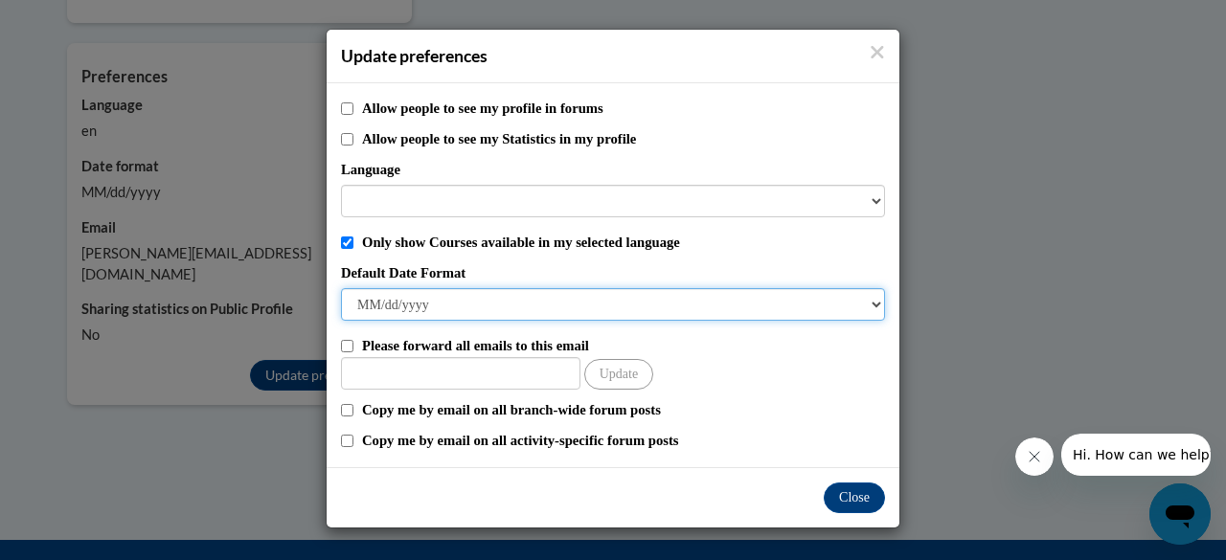
click at [376, 297] on select "M/d/yyyy M/d/yy MM/dd/yy MM/dd/yyyy yy/MM/dd yyyy-MM-dd dd-MMM-yyyy dd/MM/yyyy …" at bounding box center [613, 304] width 544 height 33
click at [378, 291] on select "M/d/yyyy M/d/yy MM/dd/yy MM/dd/yyyy yy/MM/dd yyyy-MM-dd dd-MMM-yyyy dd/MM/yyyy …" at bounding box center [613, 304] width 544 height 33
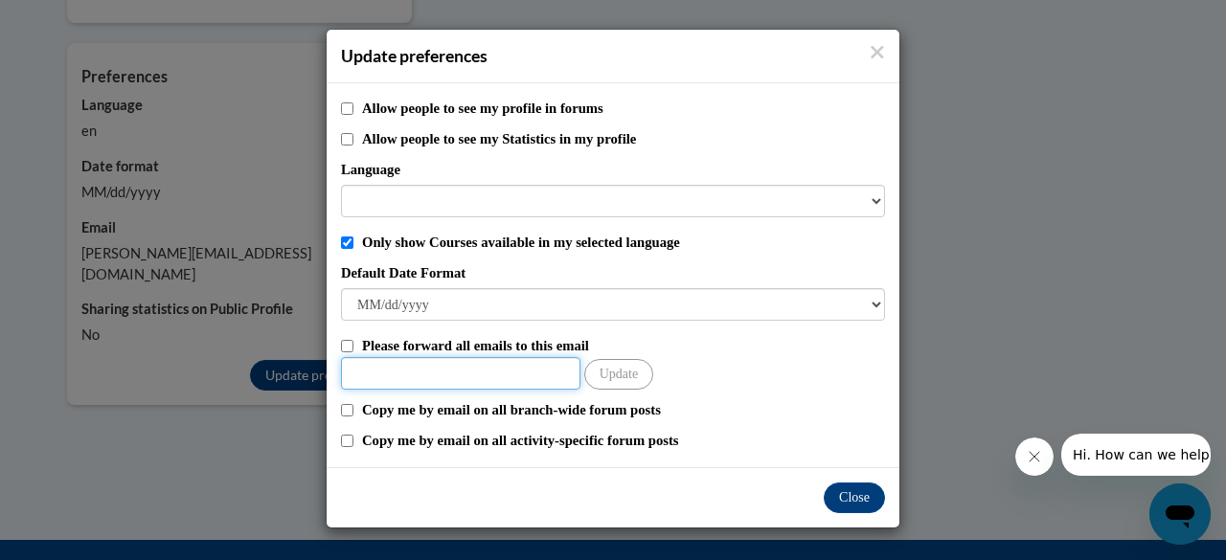
click at [519, 374] on input "Other Email" at bounding box center [460, 373] width 239 height 33
click at [349, 346] on input "Please forward all emails to this email" at bounding box center [347, 346] width 12 height 12
checkbox input "true"
click at [446, 374] on input "Other Email" at bounding box center [460, 373] width 239 height 33
type input "laura.renee42685@gmail.com"
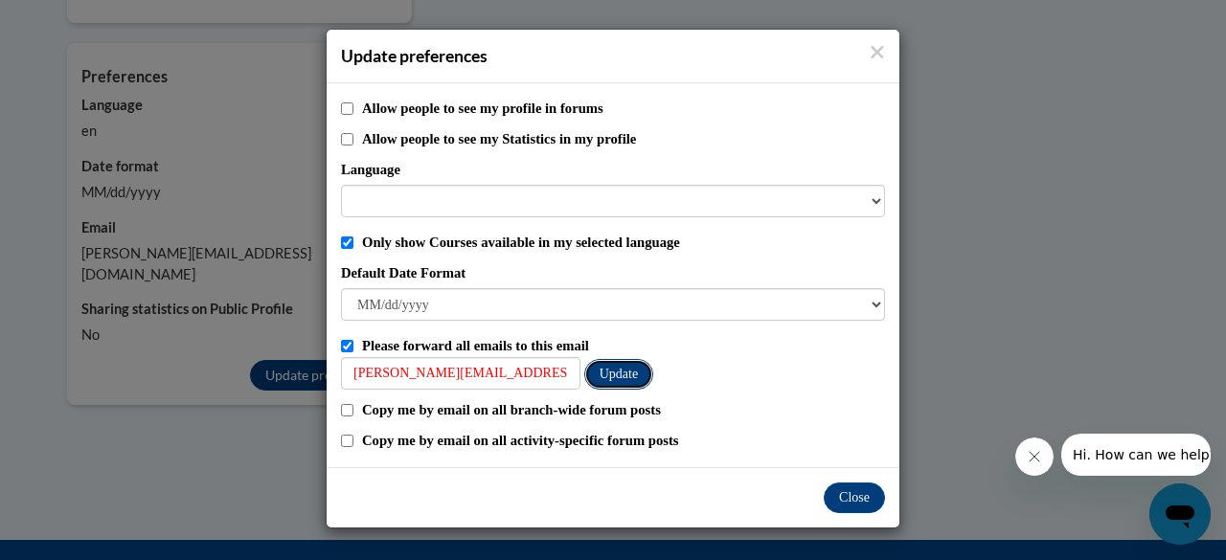
click at [612, 375] on button "Update" at bounding box center [618, 374] width 69 height 31
drag, startPoint x: 866, startPoint y: 494, endPoint x: 856, endPoint y: 497, distance: 10.9
click at [866, 493] on button "Close" at bounding box center [853, 498] width 61 height 31
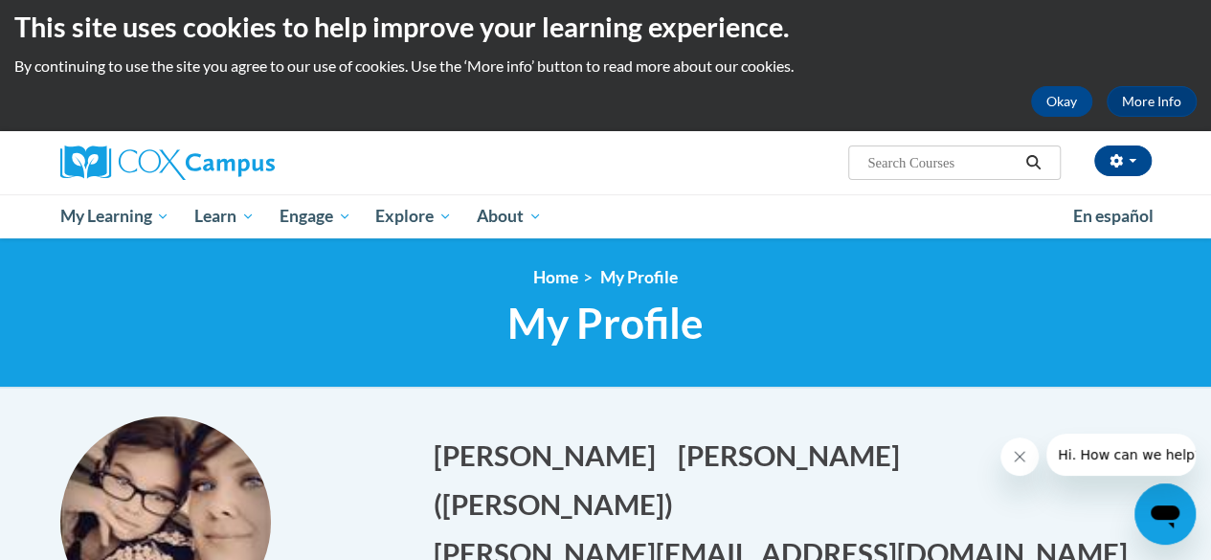
scroll to position [0, 0]
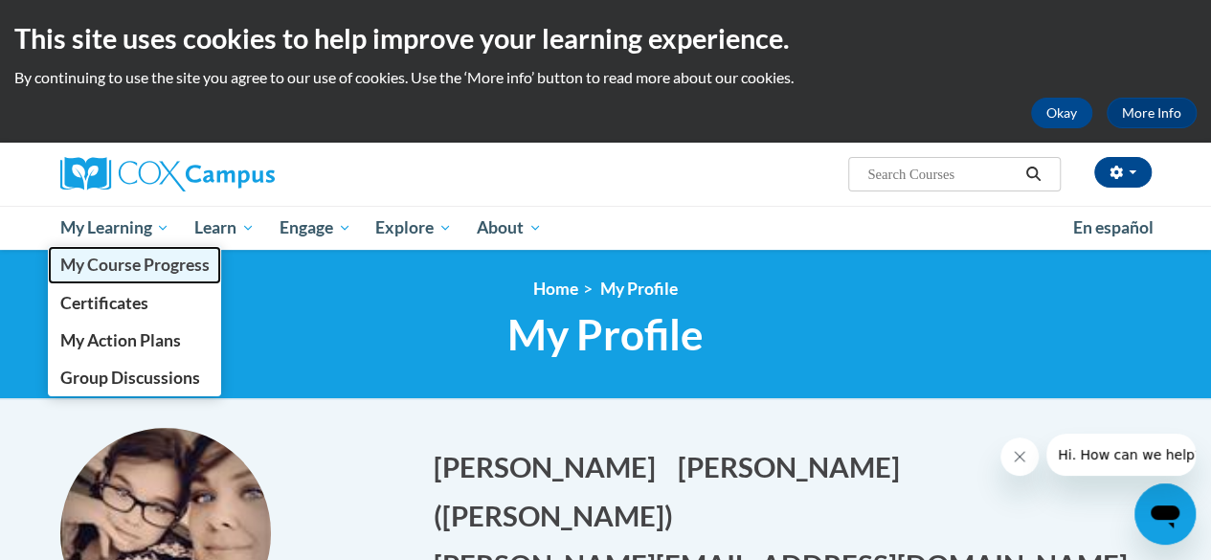
click at [75, 267] on span "My Course Progress" at bounding box center [133, 265] width 149 height 20
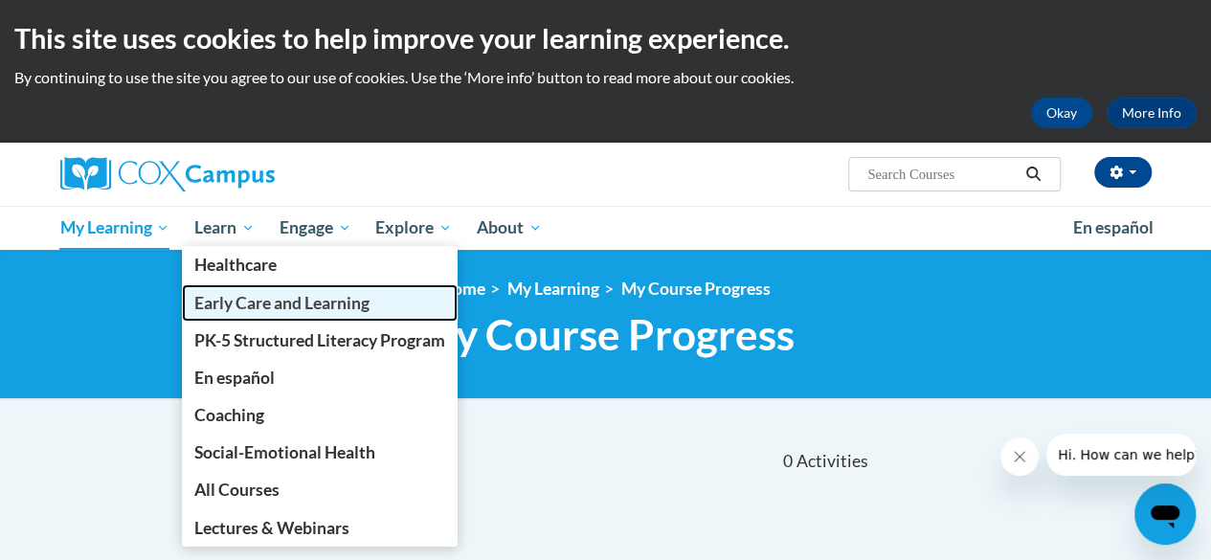
click at [268, 304] on span "Early Care and Learning" at bounding box center [281, 303] width 175 height 20
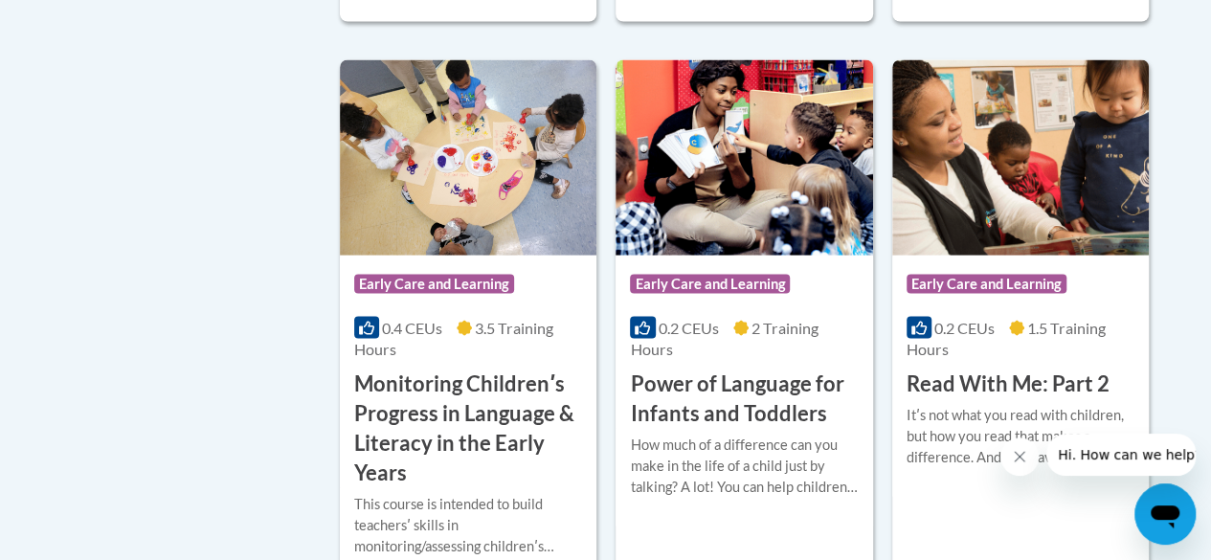
scroll to position [1915, 0]
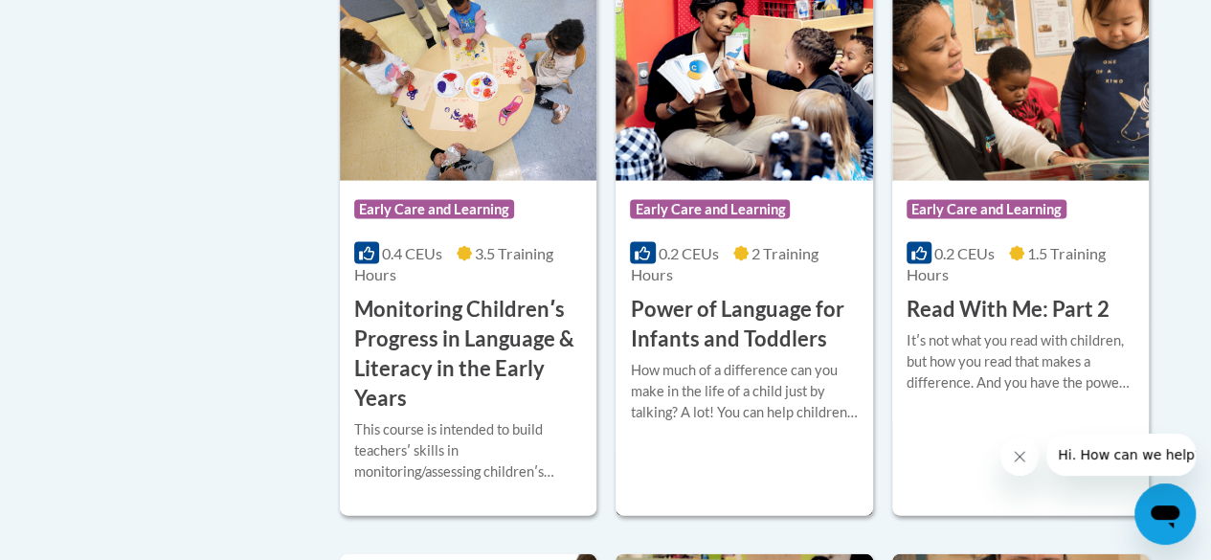
click at [779, 112] on img at bounding box center [744, 83] width 257 height 195
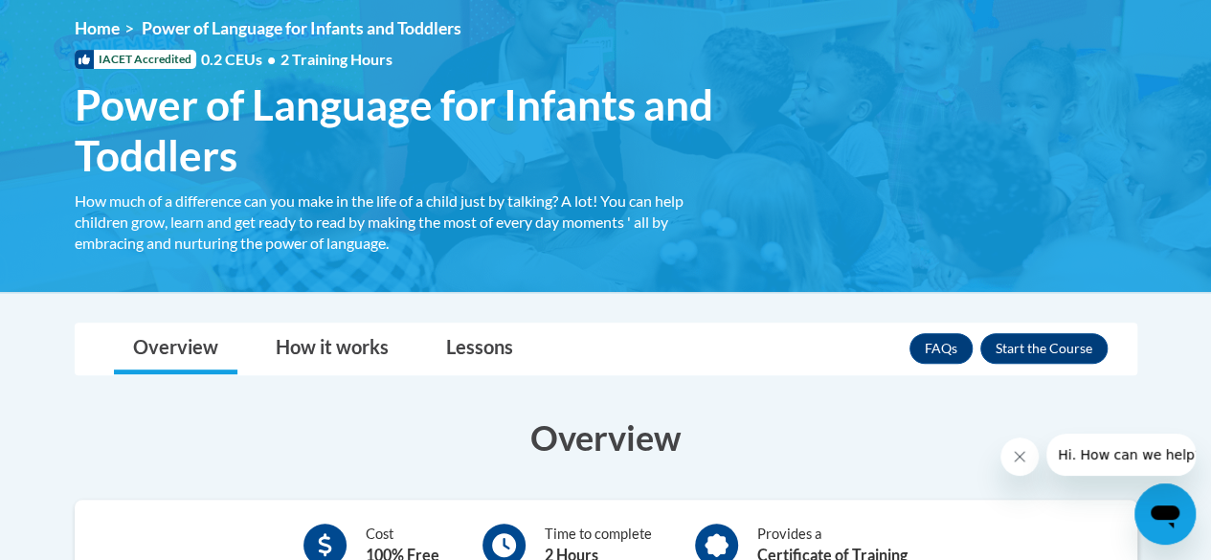
scroll to position [287, 0]
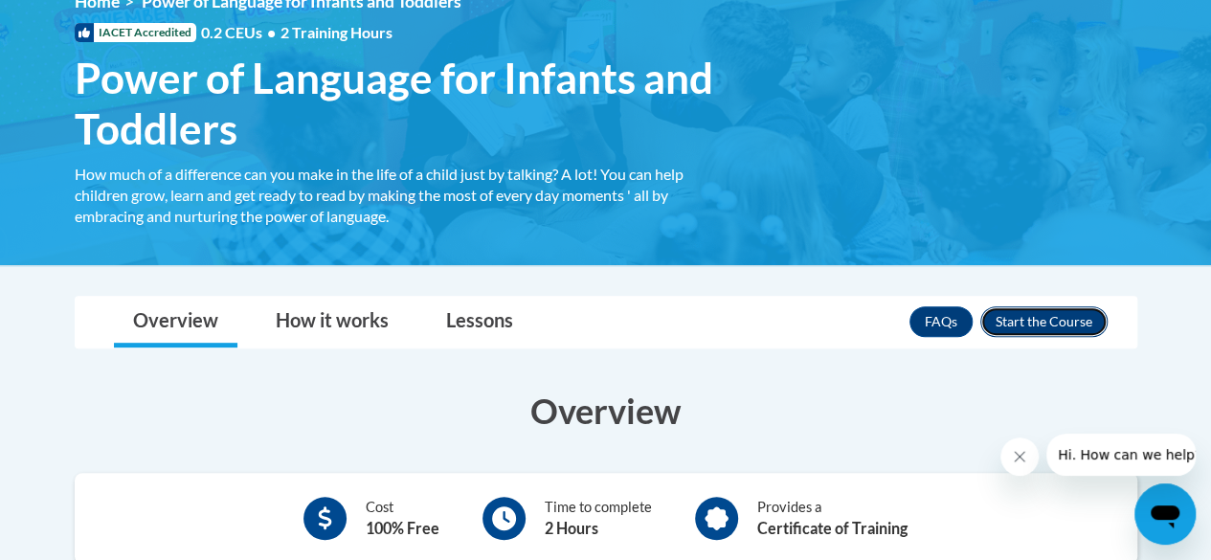
click at [1046, 312] on button "Enroll" at bounding box center [1043, 321] width 127 height 31
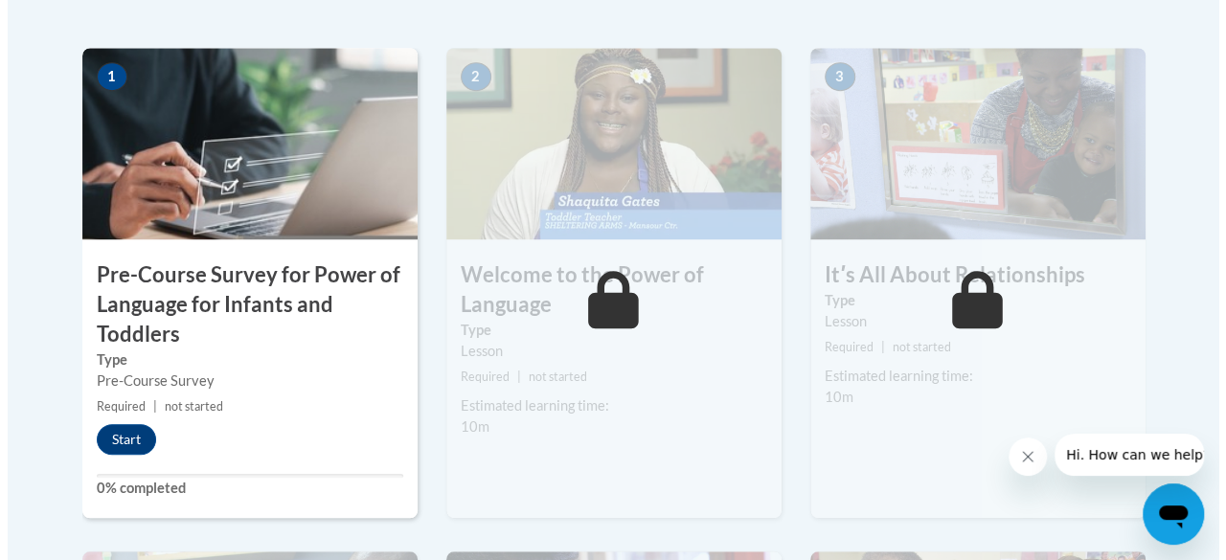
scroll to position [670, 0]
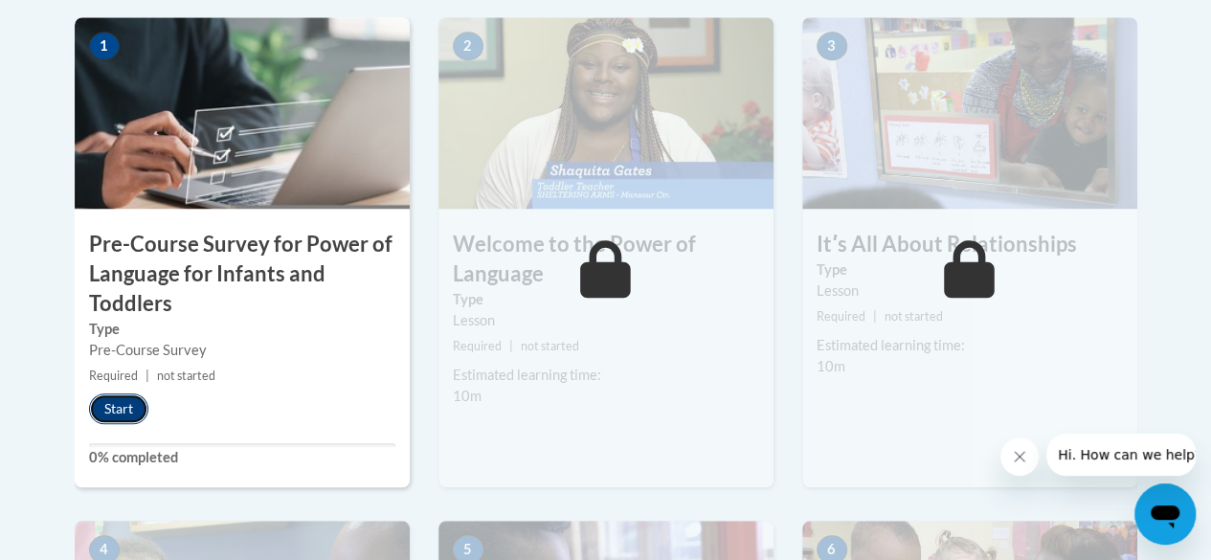
click at [122, 405] on button "Start" at bounding box center [118, 409] width 59 height 31
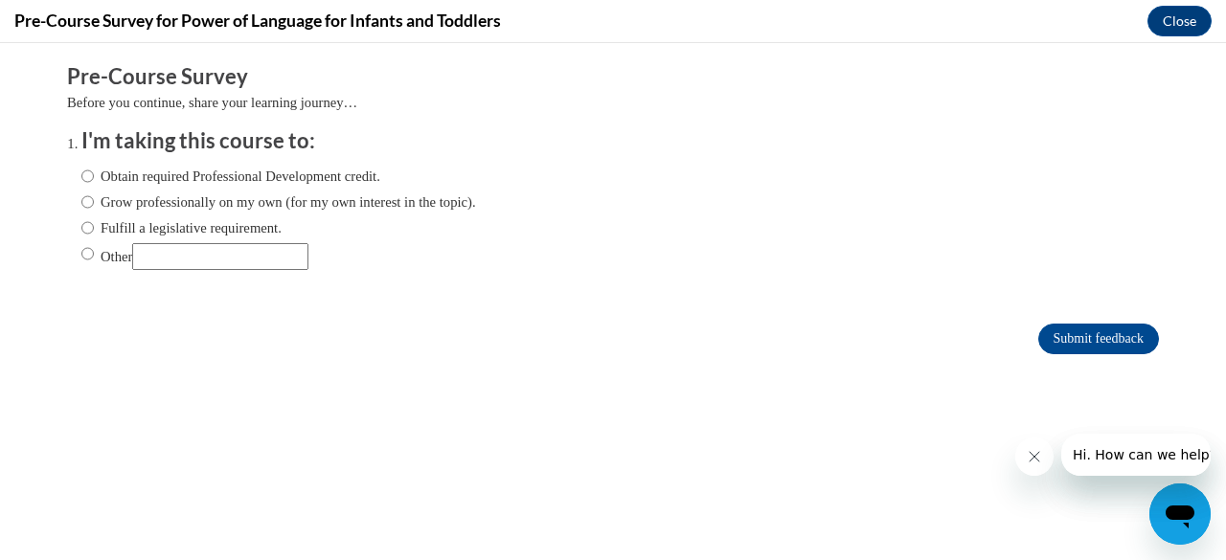
scroll to position [0, 0]
click at [81, 175] on input "Obtain required Professional Development credit." at bounding box center [87, 176] width 12 height 21
radio input "true"
click at [1032, 456] on icon "Close message from company" at bounding box center [1033, 457] width 10 height 10
click at [1029, 451] on icon "Close message from company" at bounding box center [1032, 456] width 15 height 15
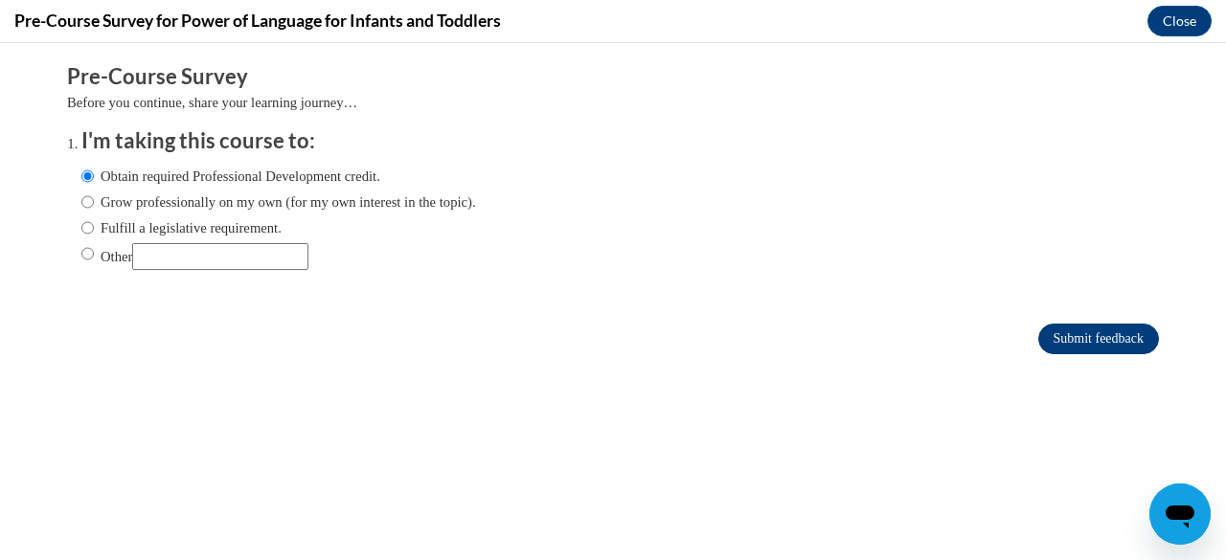
click at [1092, 338] on input "Submit feedback" at bounding box center [1098, 339] width 121 height 31
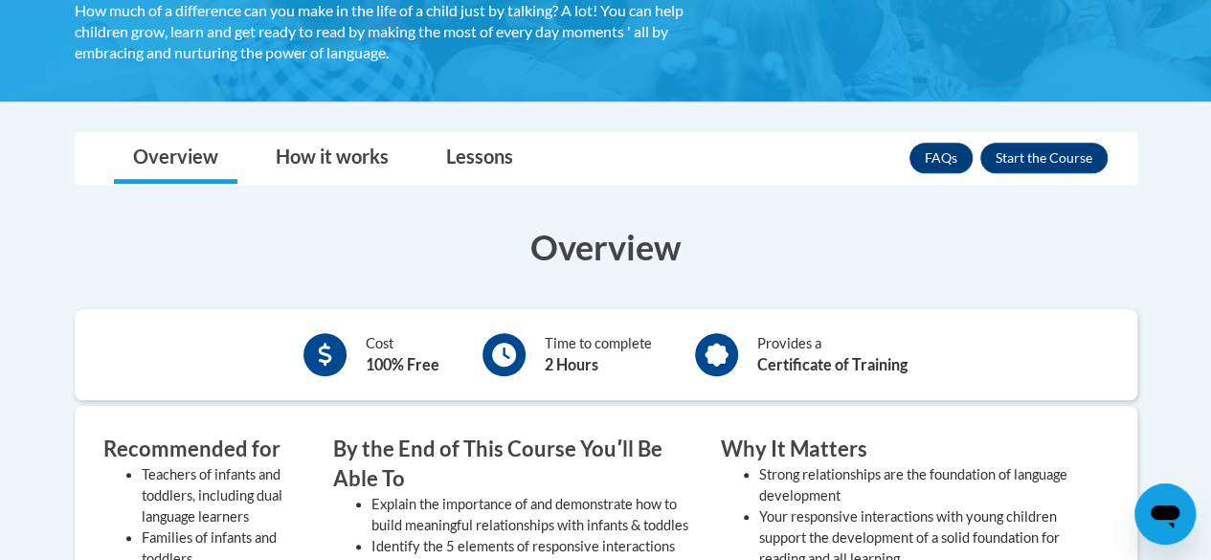
scroll to position [430, 0]
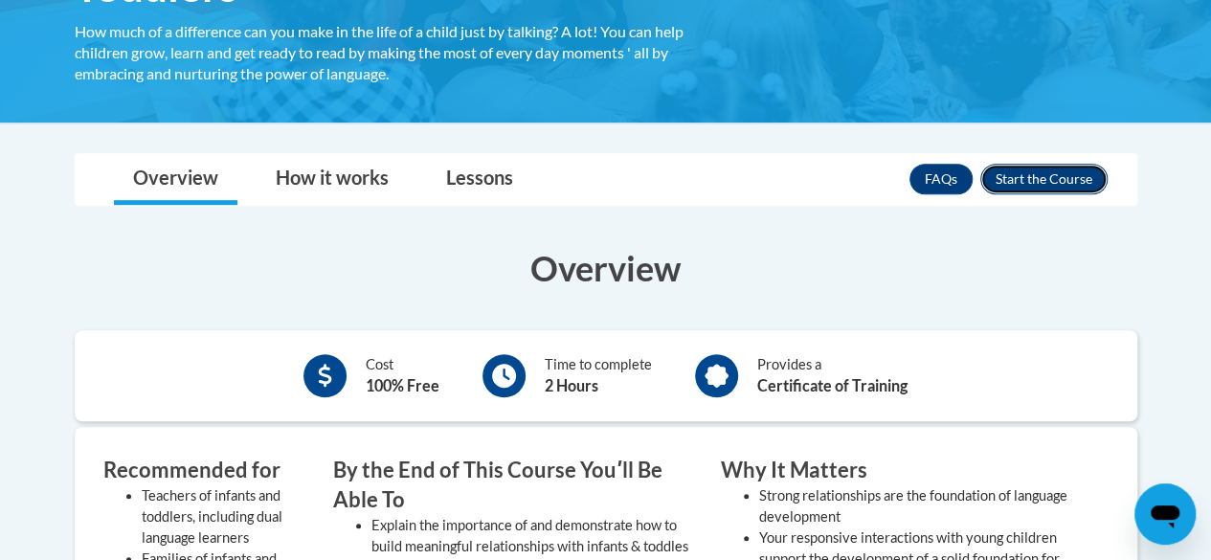
click at [1062, 169] on button "Enroll" at bounding box center [1043, 179] width 127 height 31
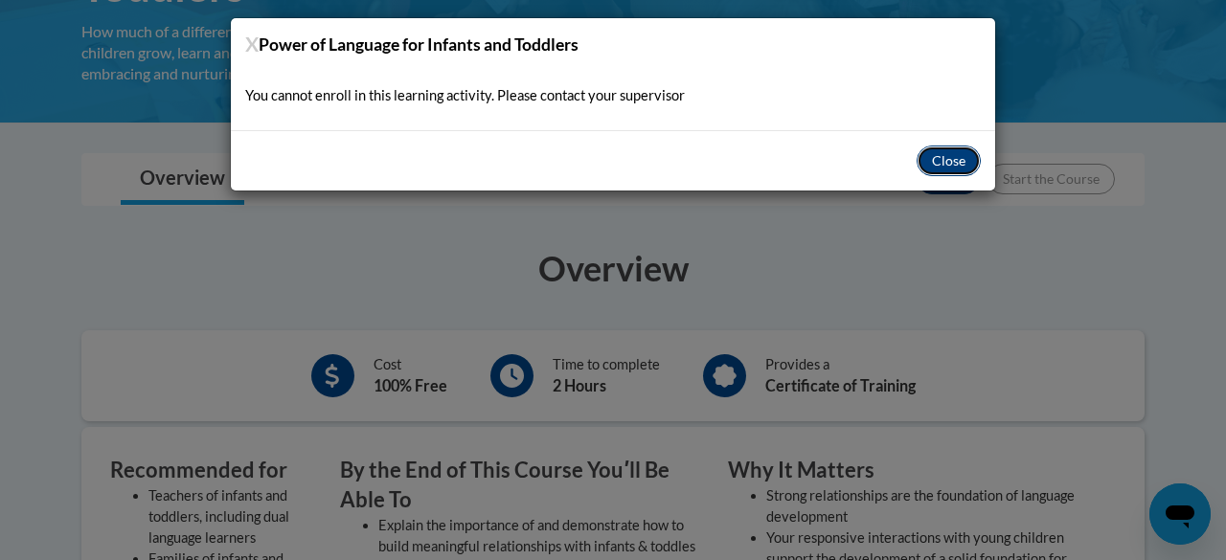
click at [954, 164] on button "Close" at bounding box center [948, 161] width 64 height 31
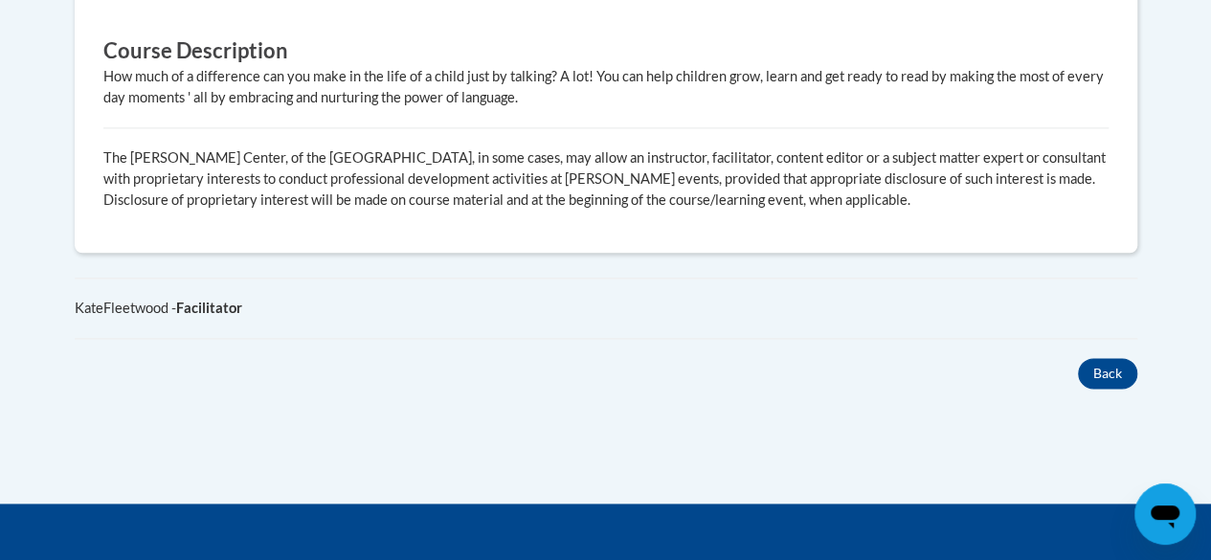
scroll to position [1361, 0]
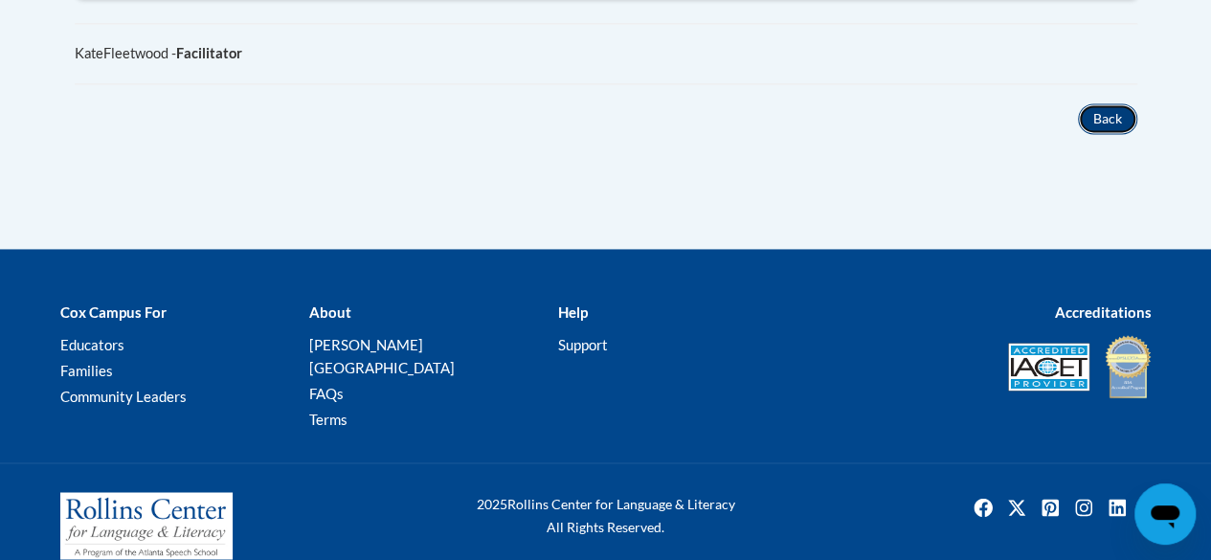
click at [1108, 113] on button "Back" at bounding box center [1107, 118] width 59 height 31
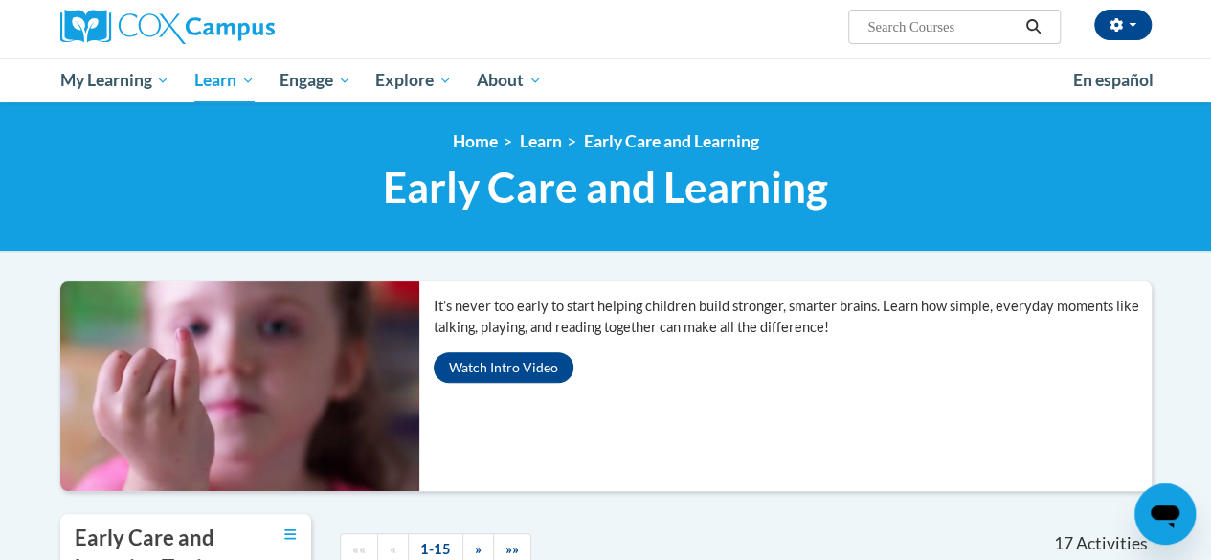
scroll to position [191, 0]
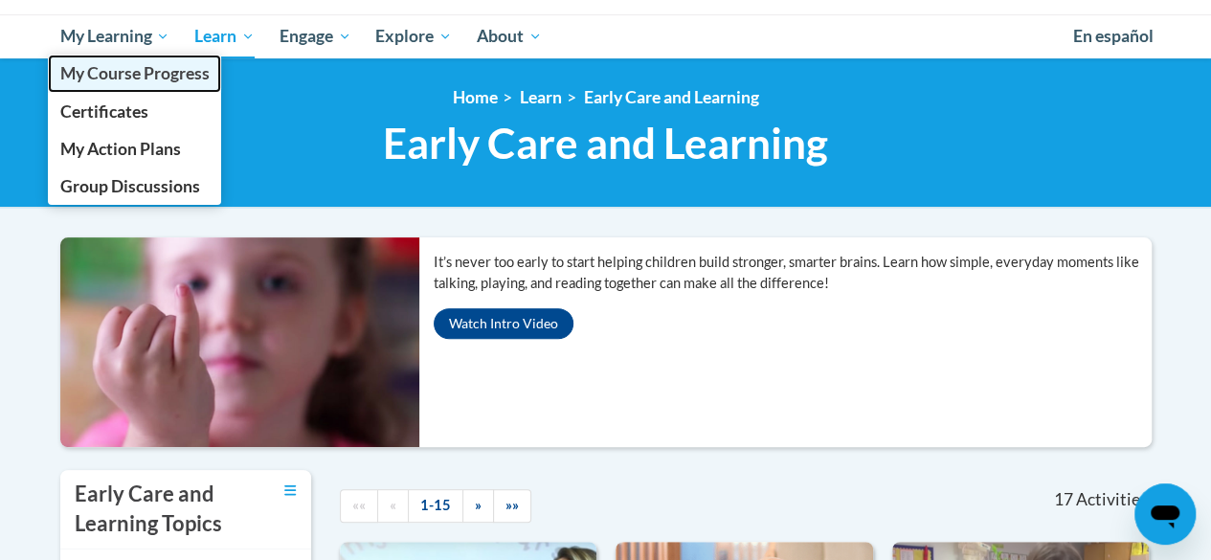
click at [129, 70] on span "My Course Progress" at bounding box center [133, 73] width 149 height 20
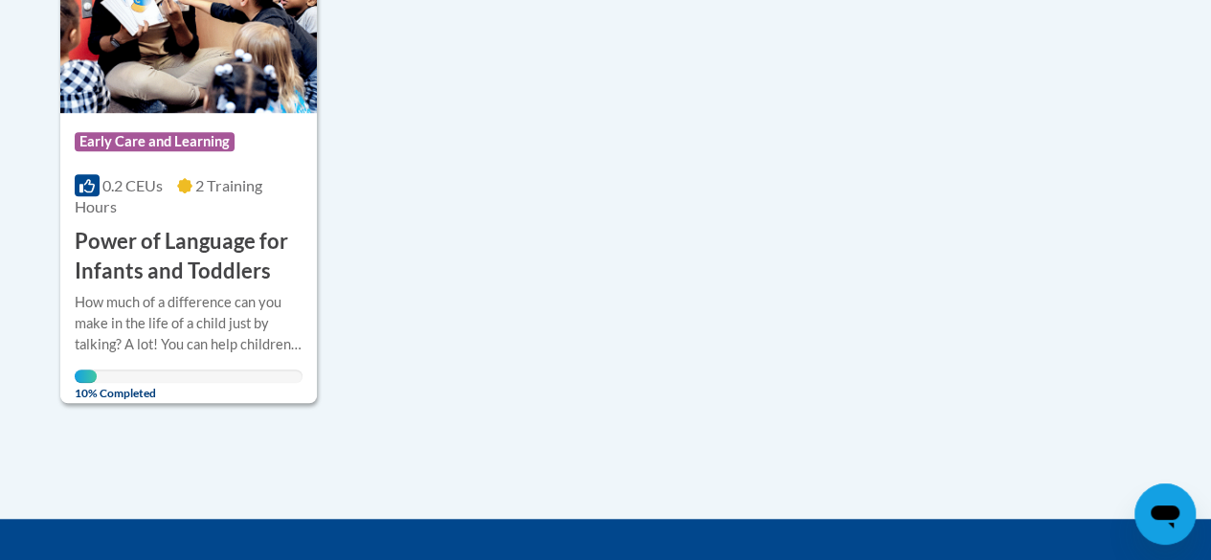
scroll to position [574, 0]
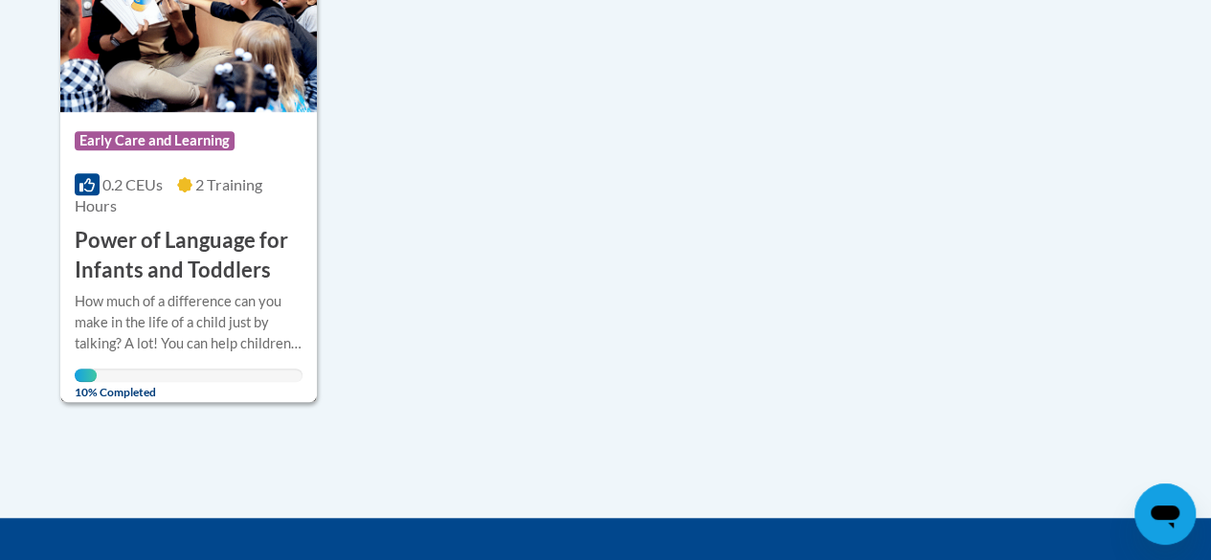
click at [214, 49] on img at bounding box center [188, 14] width 257 height 195
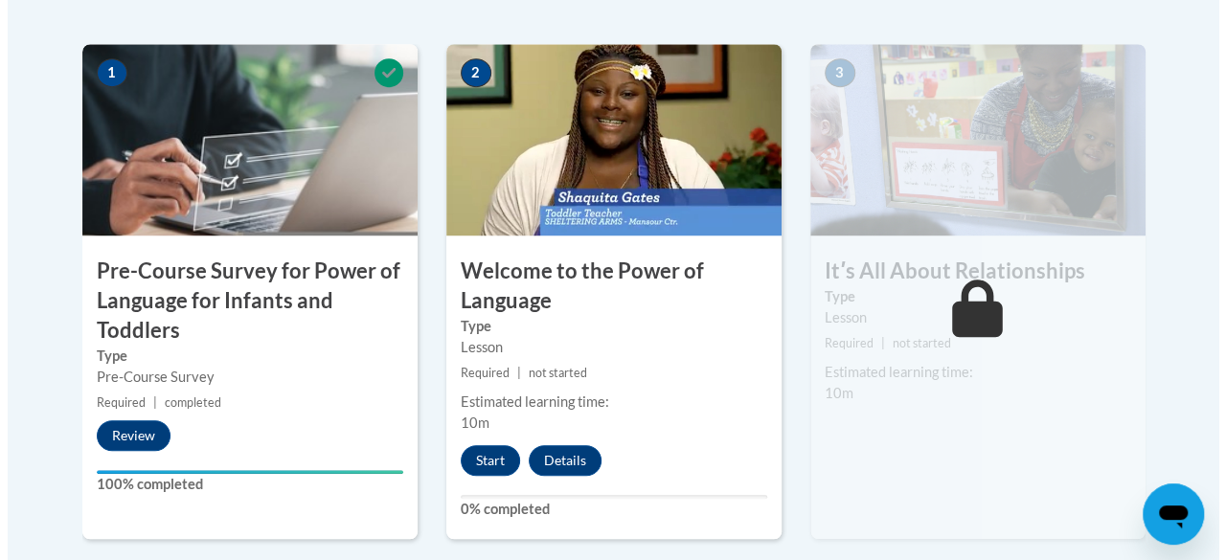
scroll to position [670, 0]
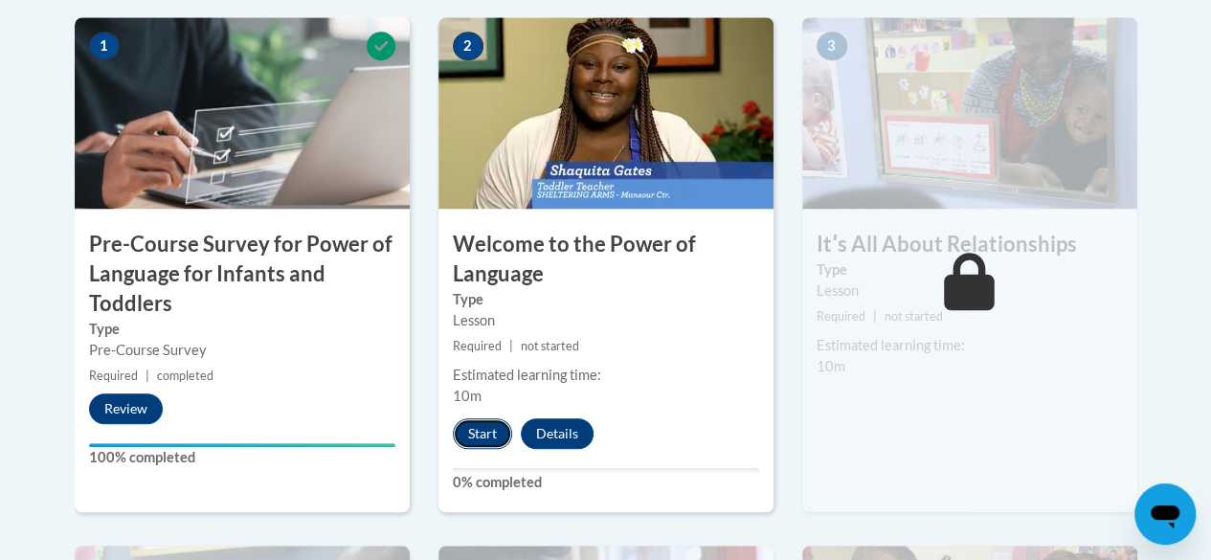
click at [479, 441] on button "Start" at bounding box center [482, 433] width 59 height 31
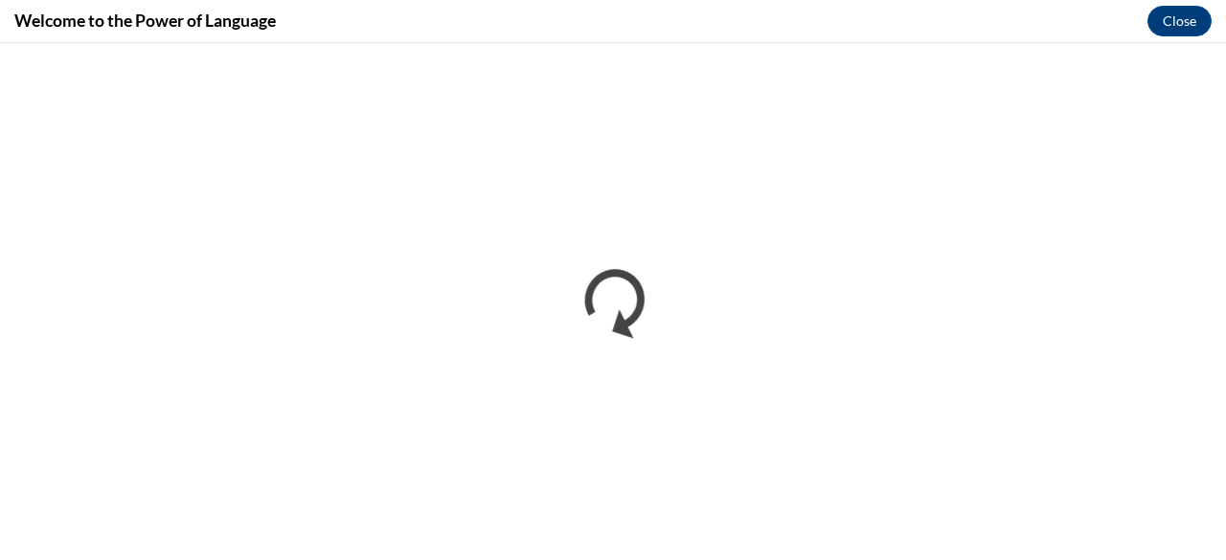
scroll to position [0, 0]
click at [1183, 14] on button "Close" at bounding box center [1179, 21] width 64 height 31
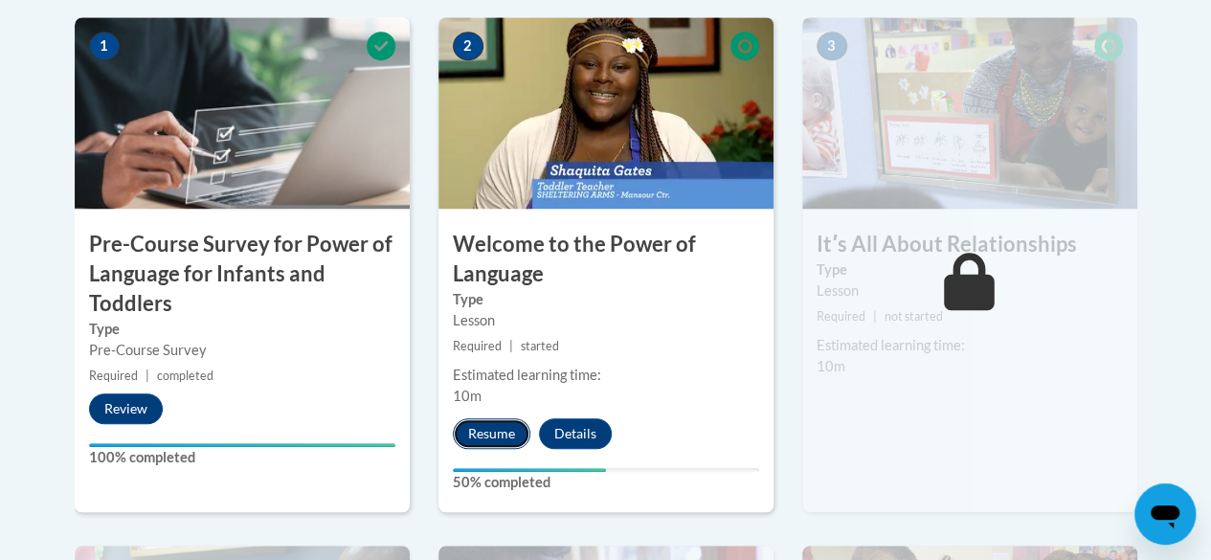
click at [494, 431] on button "Resume" at bounding box center [492, 433] width 78 height 31
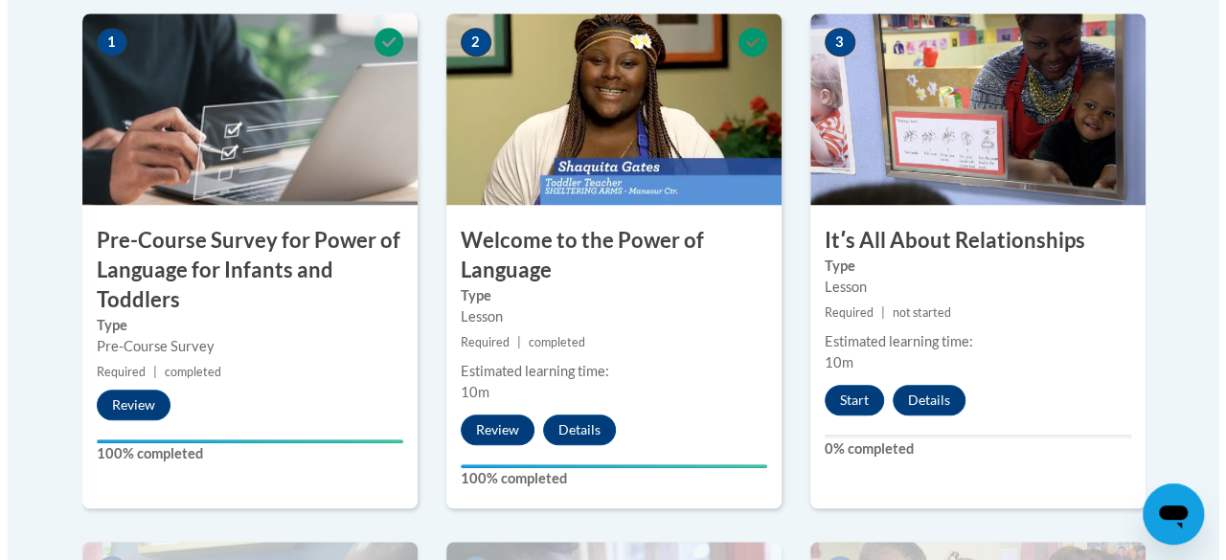
scroll to position [766, 0]
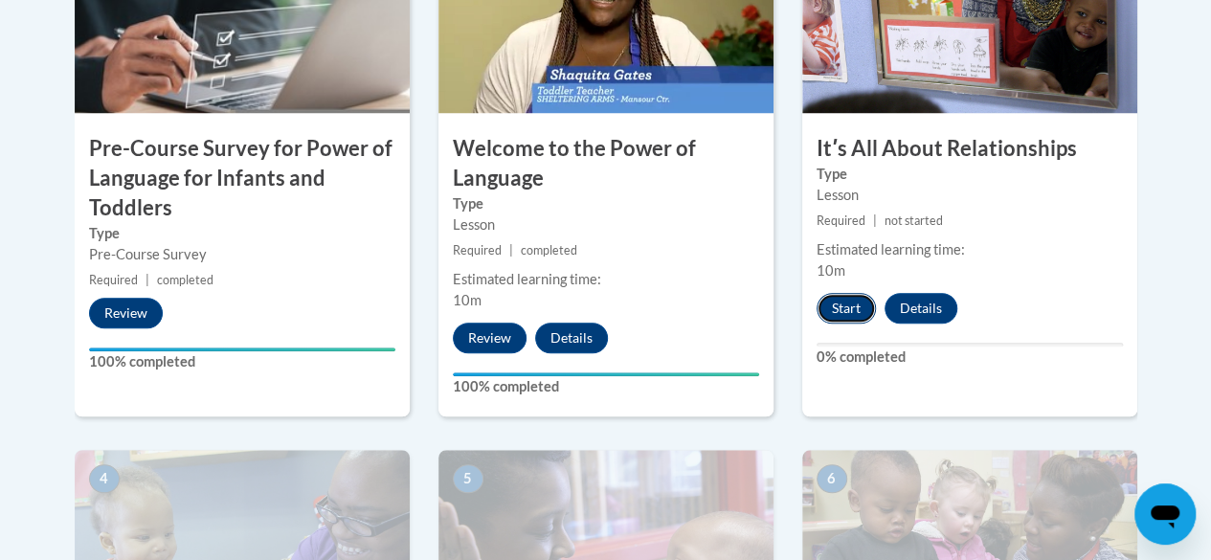
click at [863, 307] on button "Start" at bounding box center [846, 308] width 59 height 31
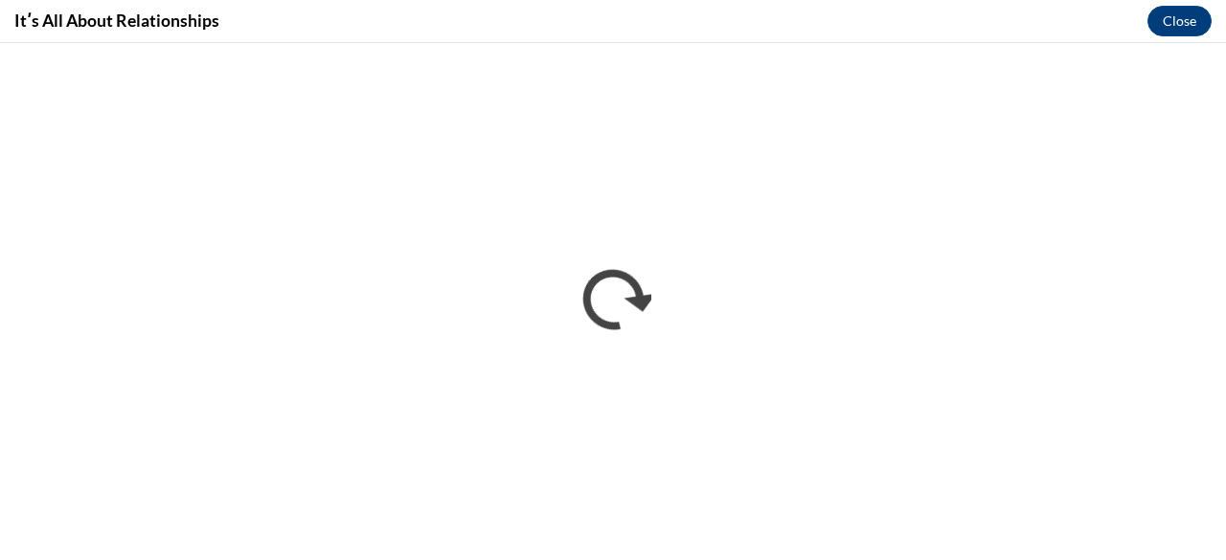
scroll to position [0, 0]
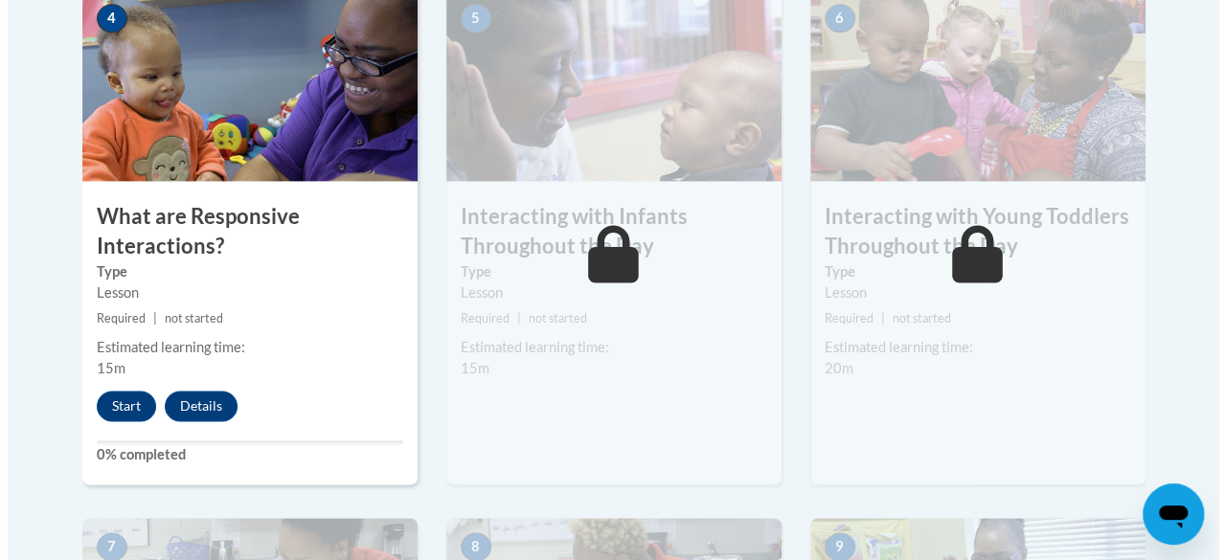
scroll to position [1245, 0]
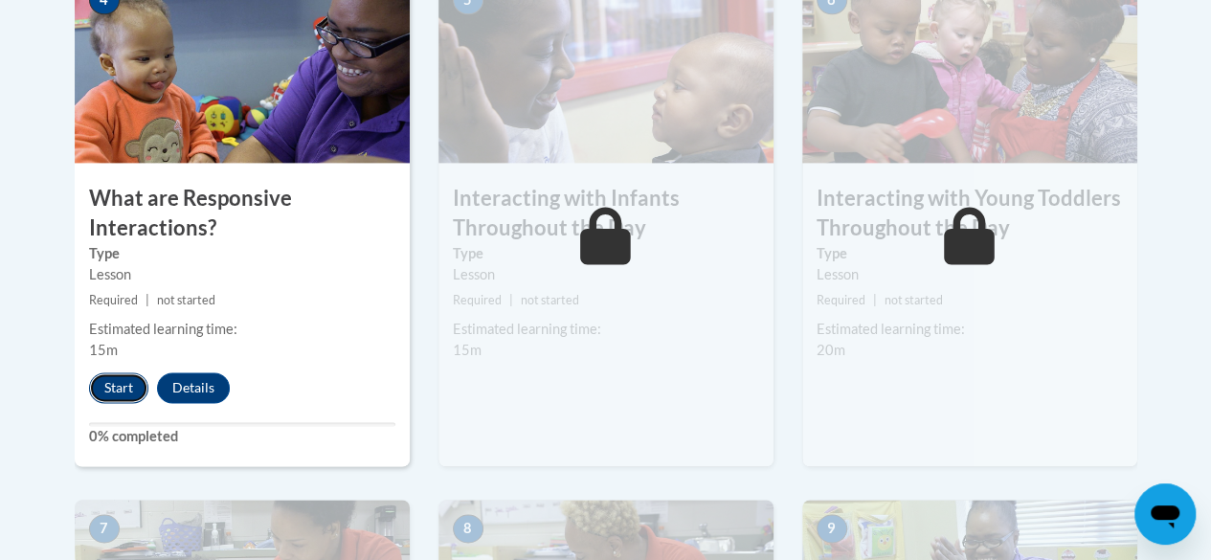
click at [127, 385] on button "Start" at bounding box center [118, 387] width 59 height 31
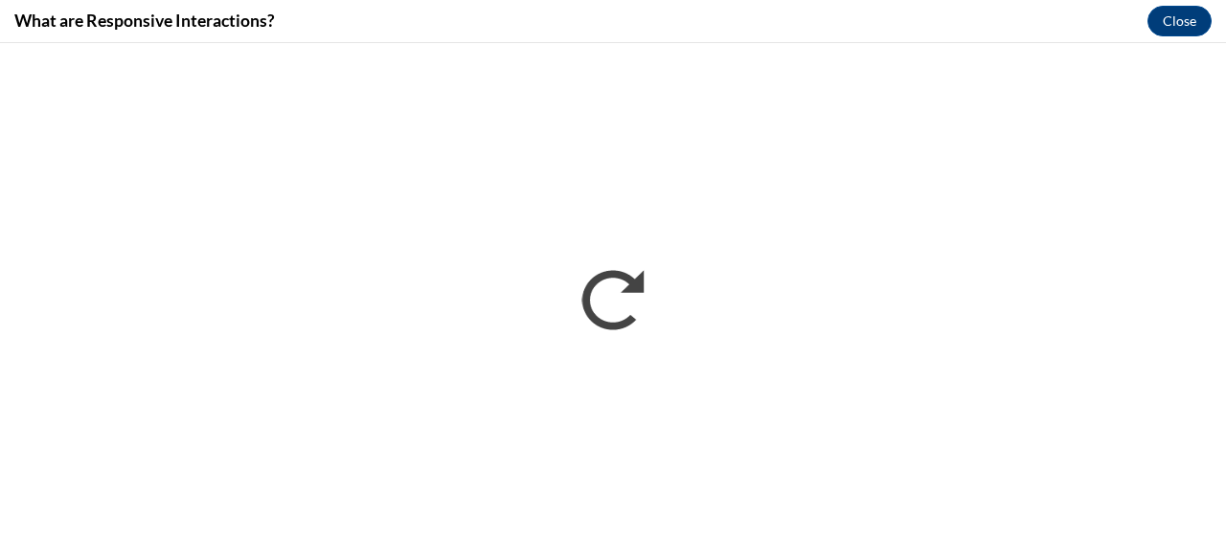
scroll to position [0, 0]
